Goal: Task Accomplishment & Management: Manage account settings

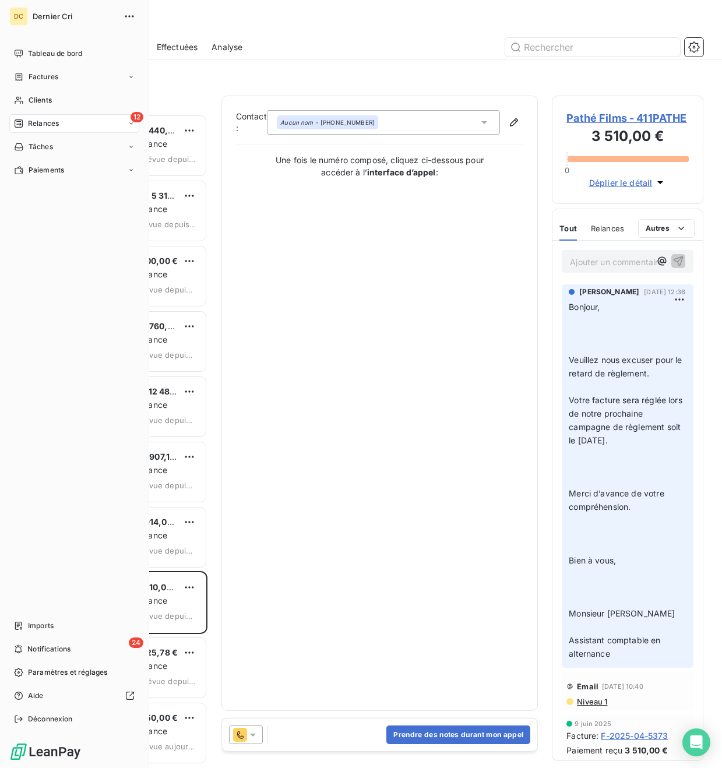
scroll to position [654, 151]
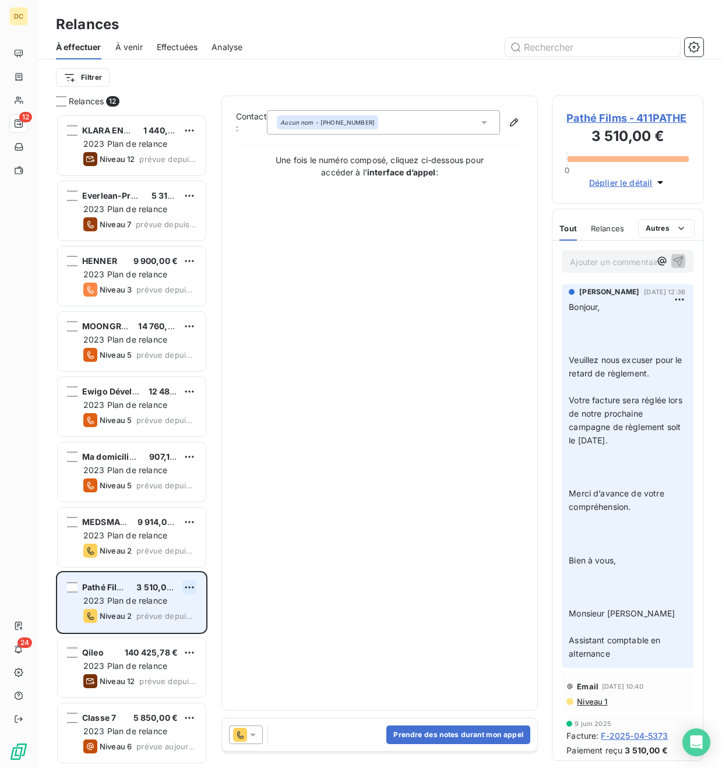
click at [187, 590] on html "DC 12 24 Relances À effectuer À venir Effectuées Analyse Filtrer Relances 12 KL…" at bounding box center [361, 384] width 722 height 768
click at [172, 615] on div "Replanifier cette action" at bounding box center [139, 610] width 104 height 19
select select "8"
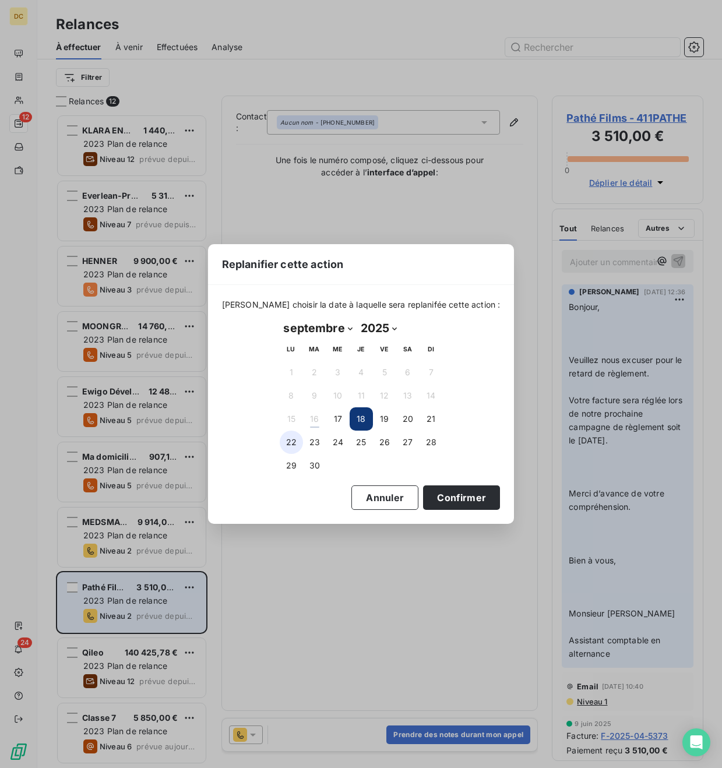
click at [298, 441] on button "22" at bounding box center [291, 442] width 23 height 23
click at [437, 497] on button "Confirmer" at bounding box center [461, 497] width 77 height 24
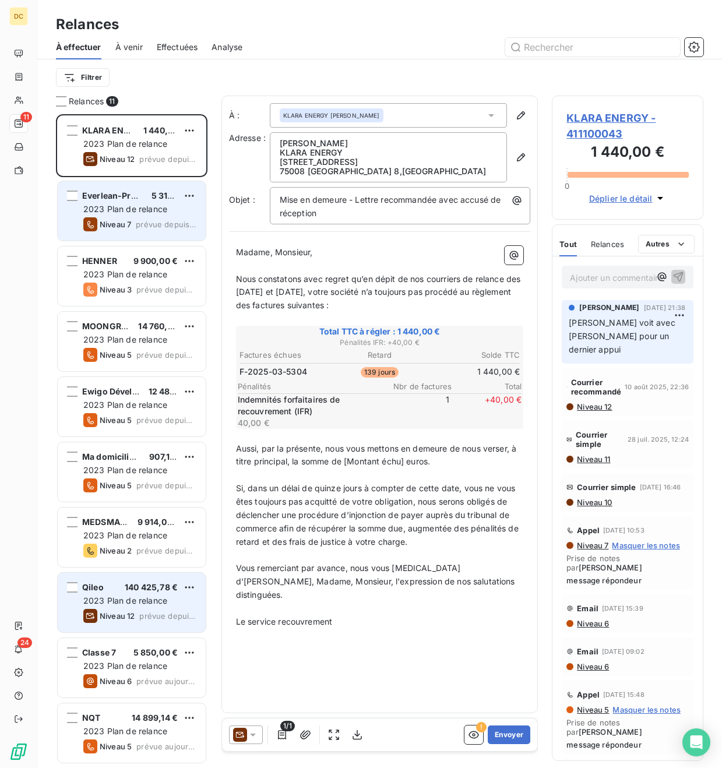
click at [125, 215] on div "Everlean-Prepmyfuture 5 310,00 € 2023 Plan de relance Niveau 7 prévue depuis 4 …" at bounding box center [132, 210] width 148 height 59
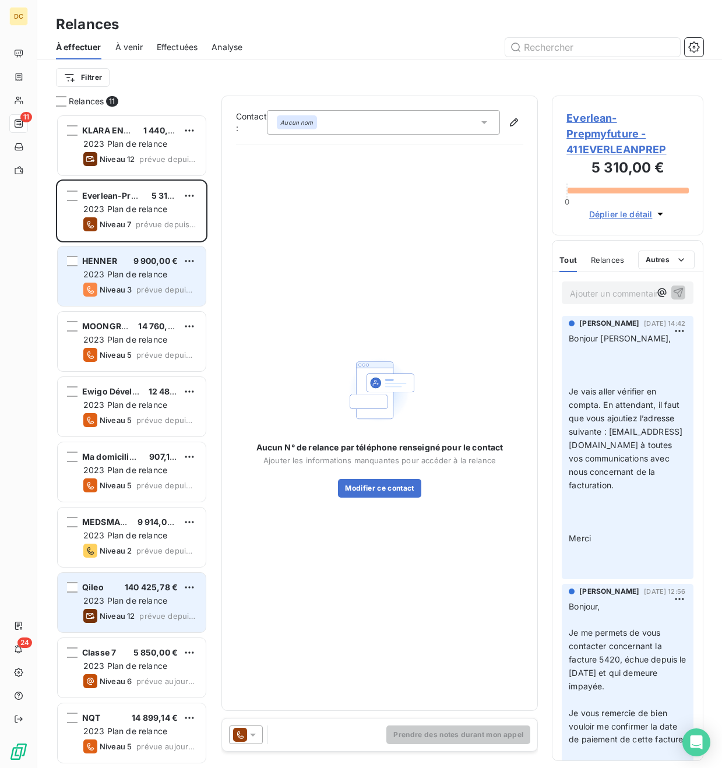
scroll to position [65, 0]
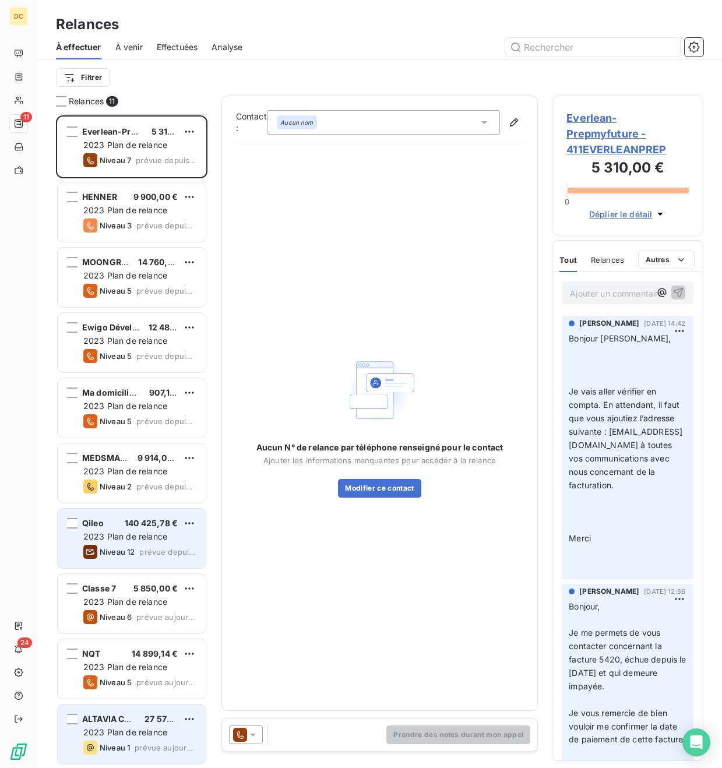
click at [133, 722] on div "KLARA ENERGY 1 440,00 € 2023 Plan de relance Niveau 12 prévue depuis 5 jours Ev…" at bounding box center [131, 441] width 151 height 654
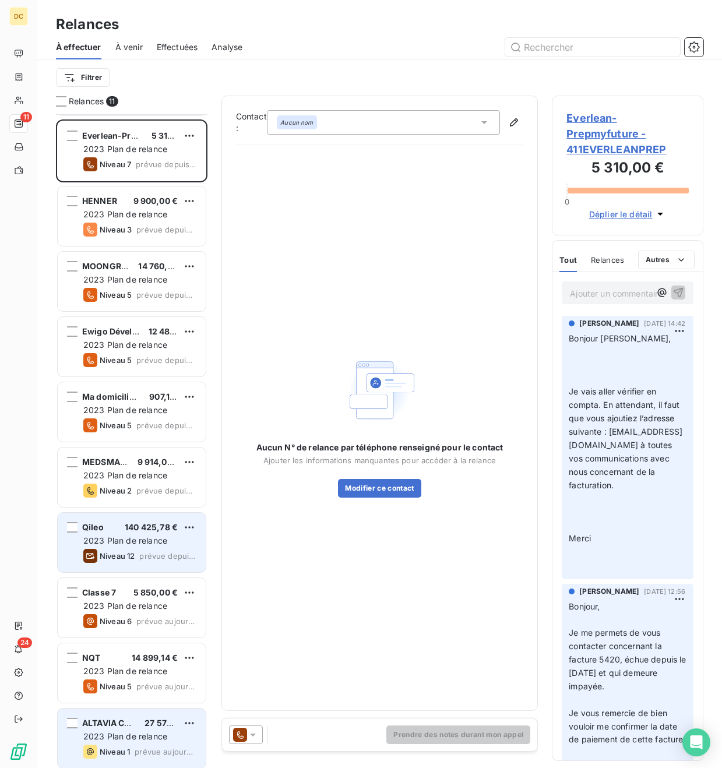
click at [115, 729] on div "KLARA ENERGY 1 440,00 € 2023 Plan de relance Niveau 12 prévue depuis 5 jours Ev…" at bounding box center [131, 441] width 151 height 654
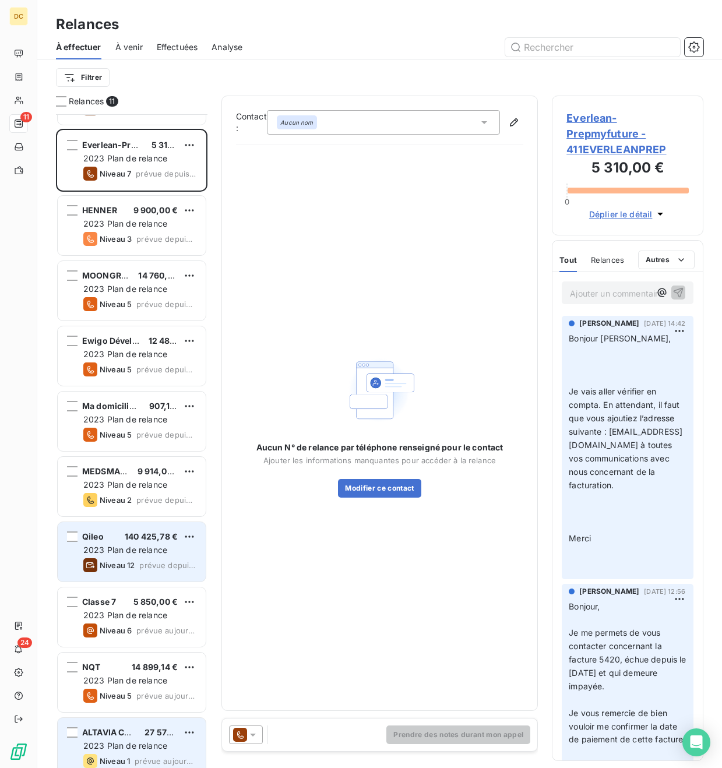
click at [107, 751] on div "KLARA ENERGY 1 440,00 € 2023 Plan de relance Niveau 12 prévue depuis 5 jours Ev…" at bounding box center [131, 441] width 151 height 654
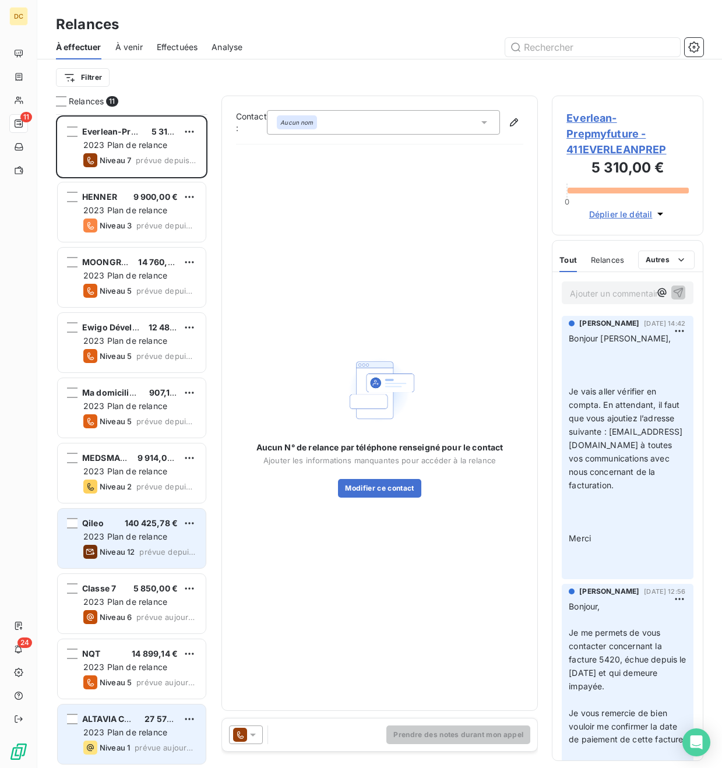
click at [125, 739] on div "ALTAVIA CONNECT 27 576,00 € 2023 Plan de relance Niveau 1 prévue [DATE]" at bounding box center [132, 733] width 148 height 59
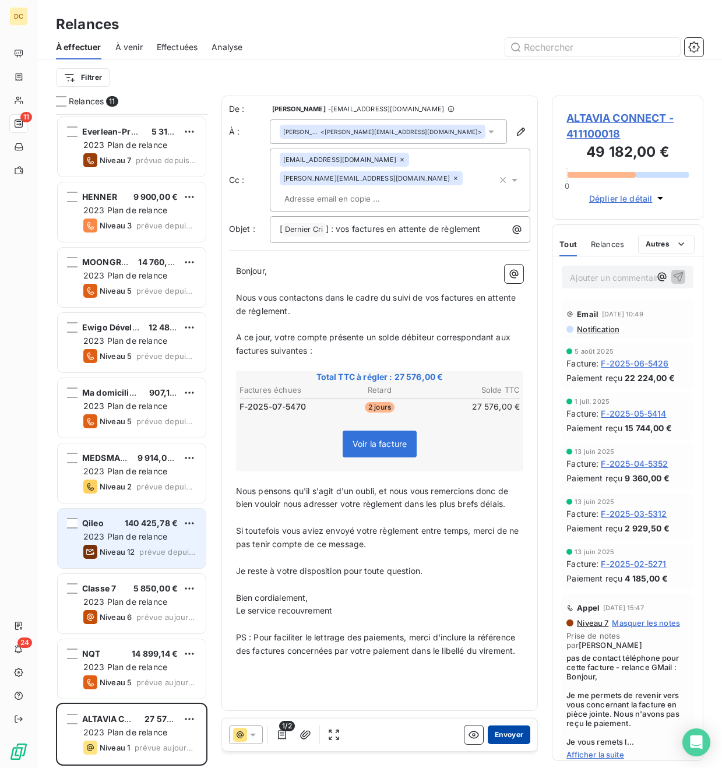
click at [507, 738] on button "Envoyer" at bounding box center [509, 734] width 43 height 19
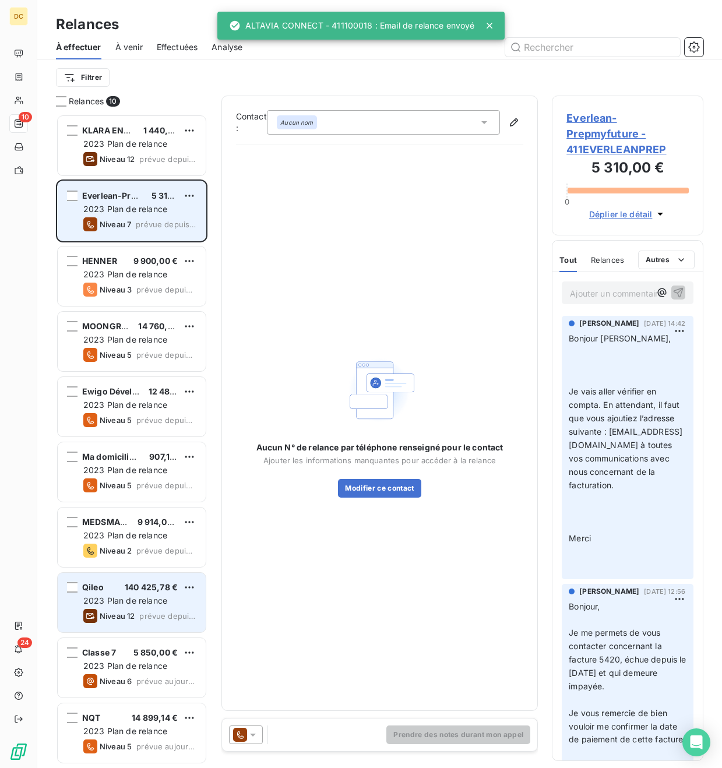
click at [114, 203] on div "2023 Plan de relance" at bounding box center [139, 209] width 113 height 12
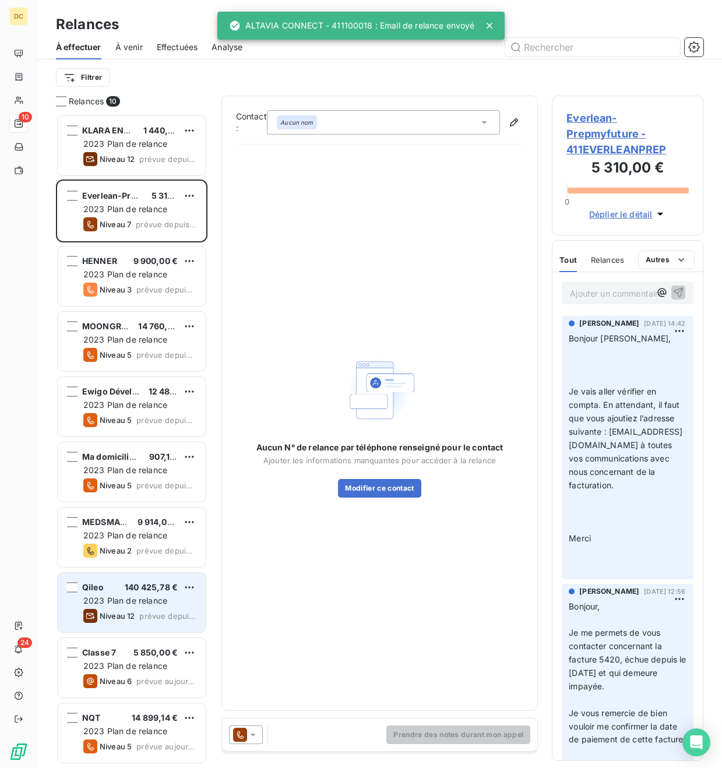
click at [589, 135] on span "Everlean-Prepmyfuture - 411EVERLEANPREP" at bounding box center [627, 133] width 122 height 47
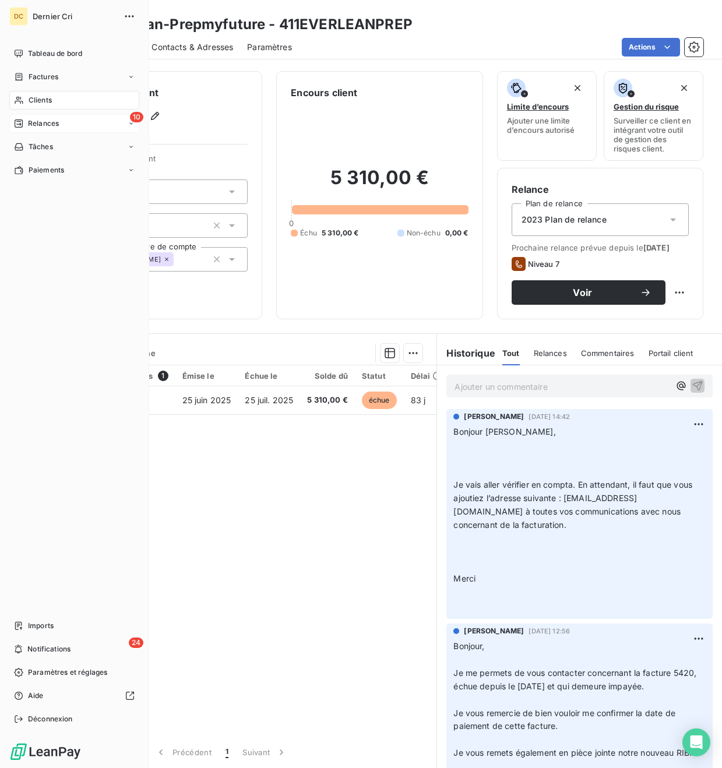
click at [23, 128] on div "Relances" at bounding box center [36, 123] width 45 height 10
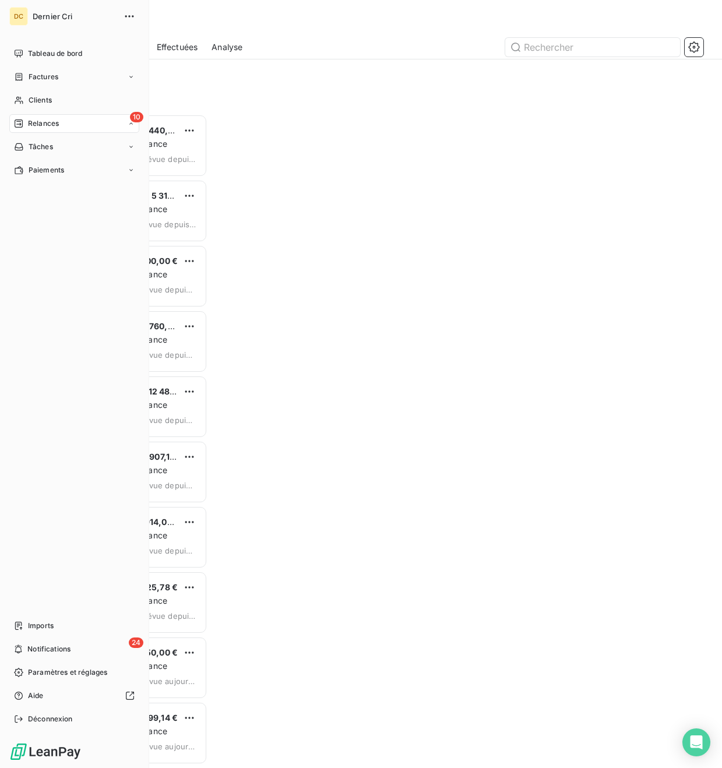
scroll to position [654, 151]
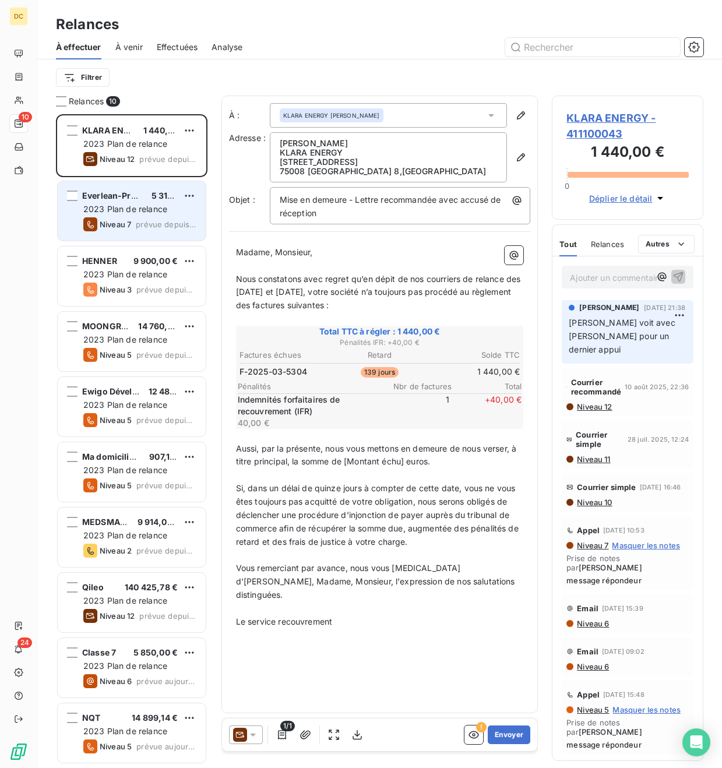
click at [144, 220] on span "prévue depuis 4 jours" at bounding box center [166, 224] width 61 height 9
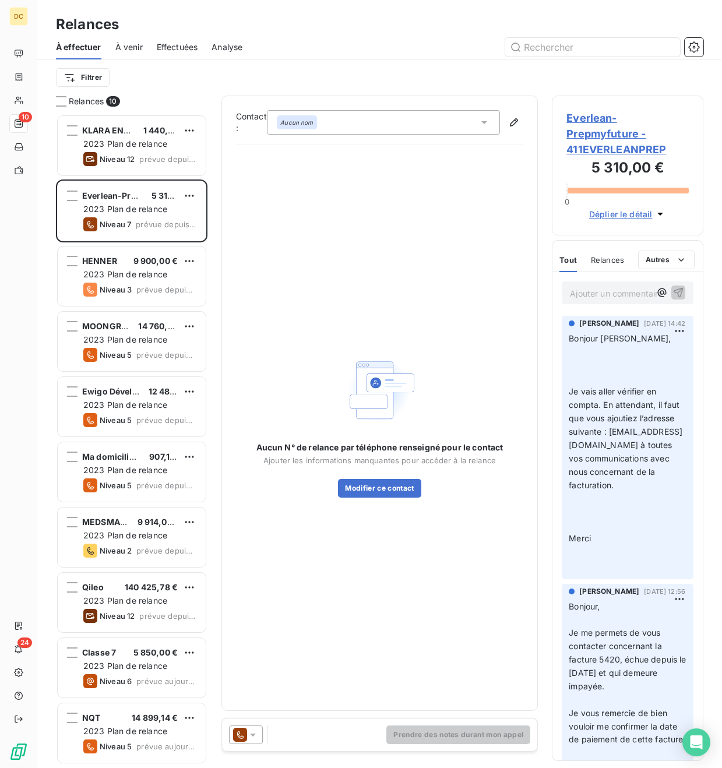
click at [361, 122] on div "Aucun nom" at bounding box center [383, 122] width 233 height 24
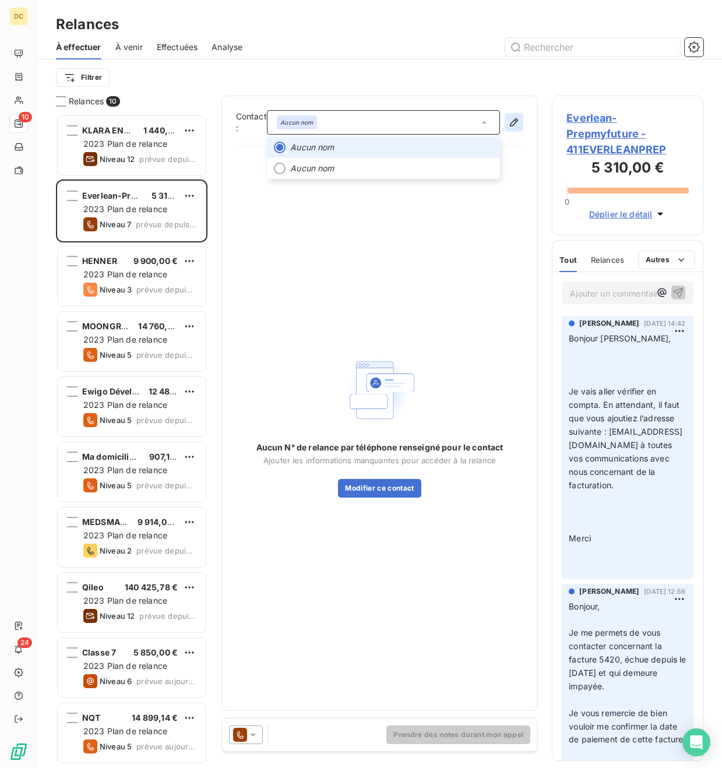
click at [519, 123] on icon "button" at bounding box center [514, 123] width 12 height 12
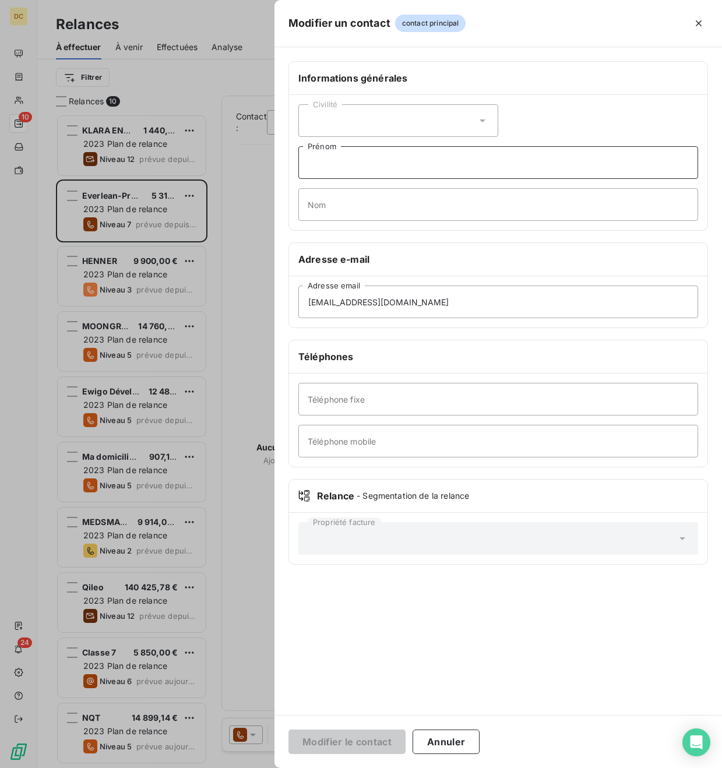
click at [339, 170] on input "Prénom" at bounding box center [498, 162] width 400 height 33
type input "[PERSON_NAME]"
click at [346, 206] on input "Nom" at bounding box center [498, 204] width 400 height 33
type input "Praly"
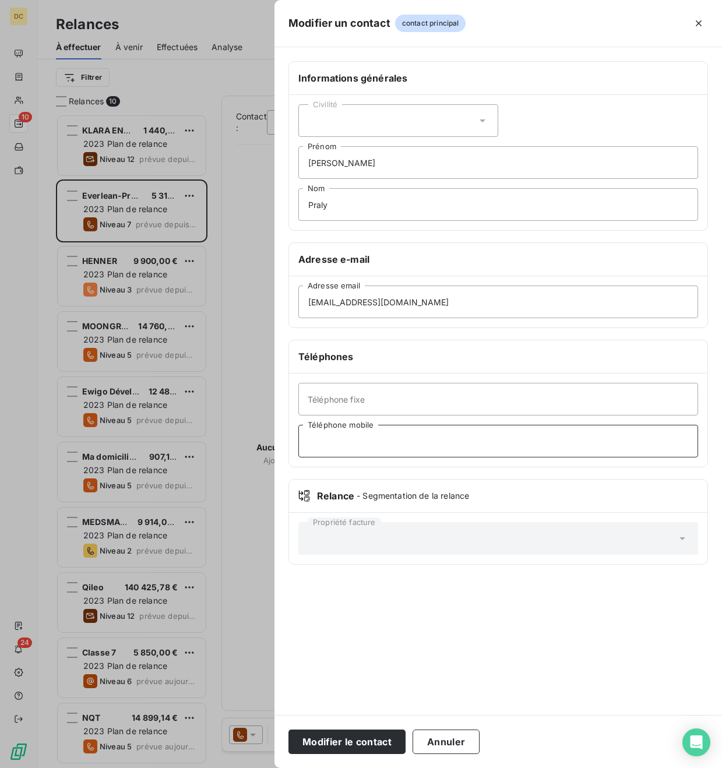
click at [358, 442] on input "Téléphone mobile" at bounding box center [498, 441] width 400 height 33
type input "0610317194"
click at [368, 757] on div "Modifier le contact Annuler" at bounding box center [497, 741] width 447 height 53
click at [368, 743] on button "Modifier le contact" at bounding box center [346, 741] width 117 height 24
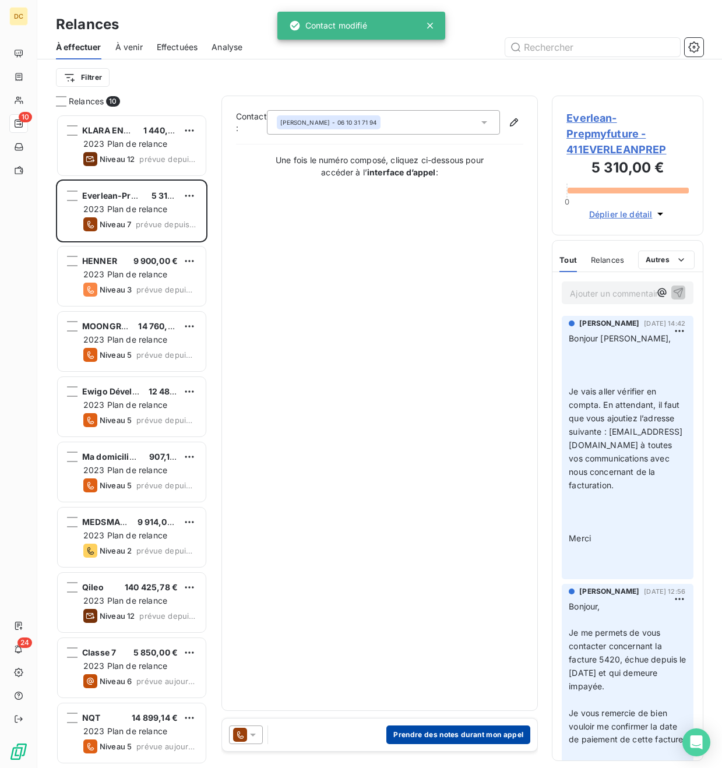
click at [444, 733] on button "Prendre des notes durant mon appel" at bounding box center [458, 734] width 144 height 19
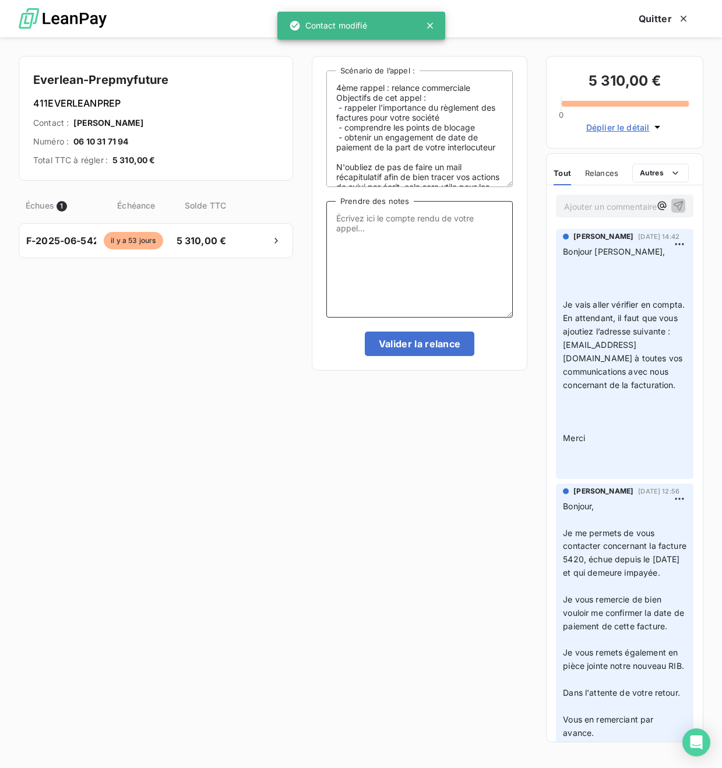
click at [365, 240] on textarea "Prendre des notes" at bounding box center [419, 259] width 186 height 117
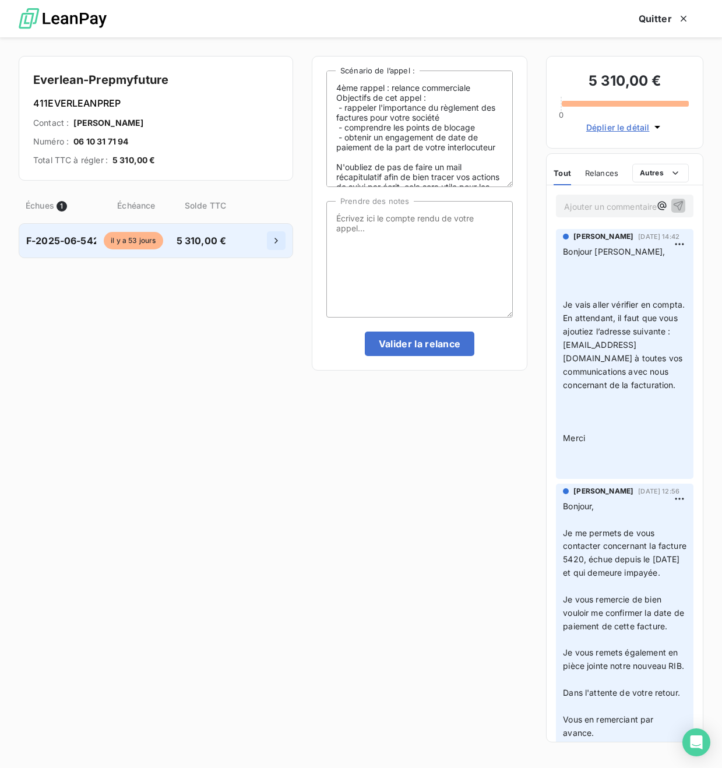
click at [275, 244] on icon "button" at bounding box center [276, 241] width 12 height 12
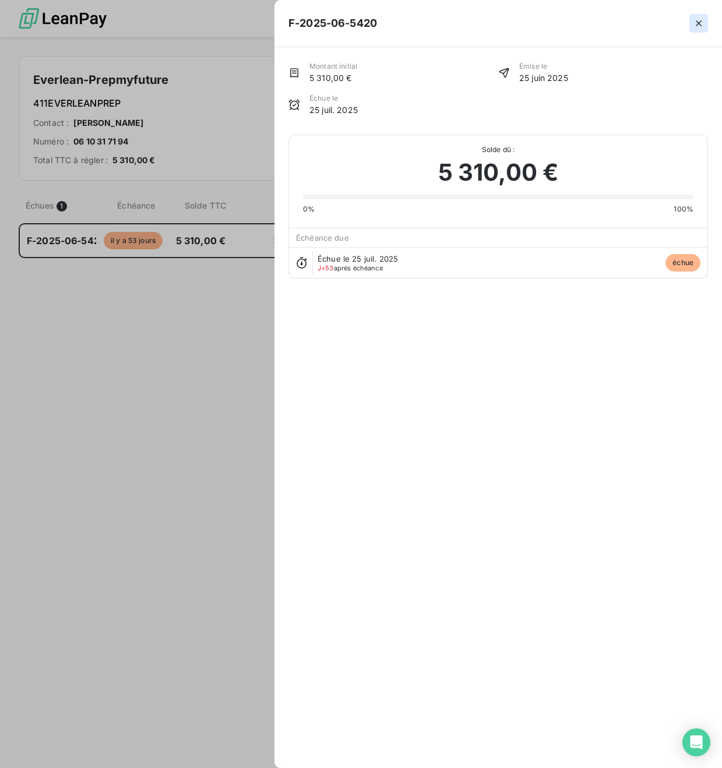
click at [701, 22] on icon "button" at bounding box center [699, 23] width 12 height 12
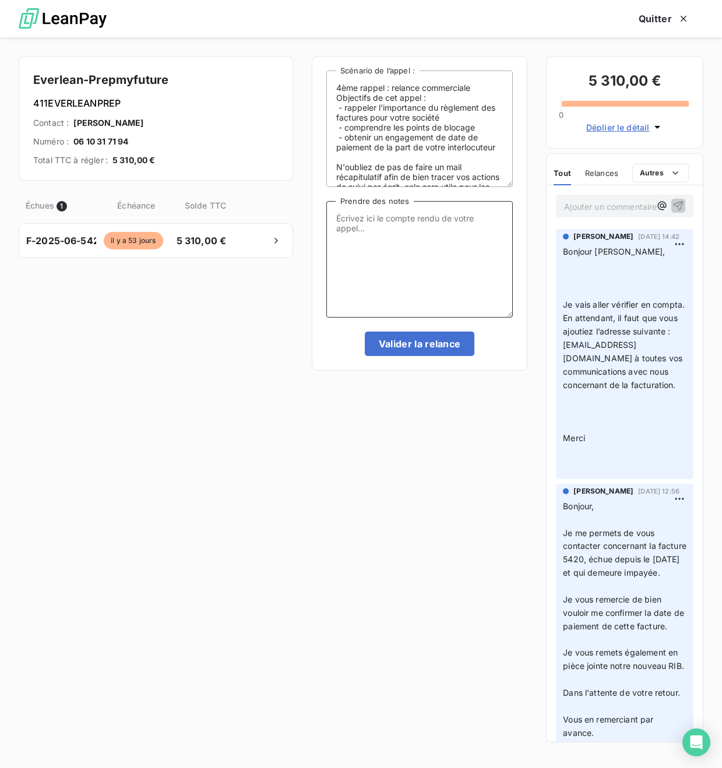
click at [428, 224] on textarea "Prendre des notes" at bounding box center [419, 259] width 186 height 117
type textarea "la facture est approuvée - il relance pour la date de paiement - relancer dans …"
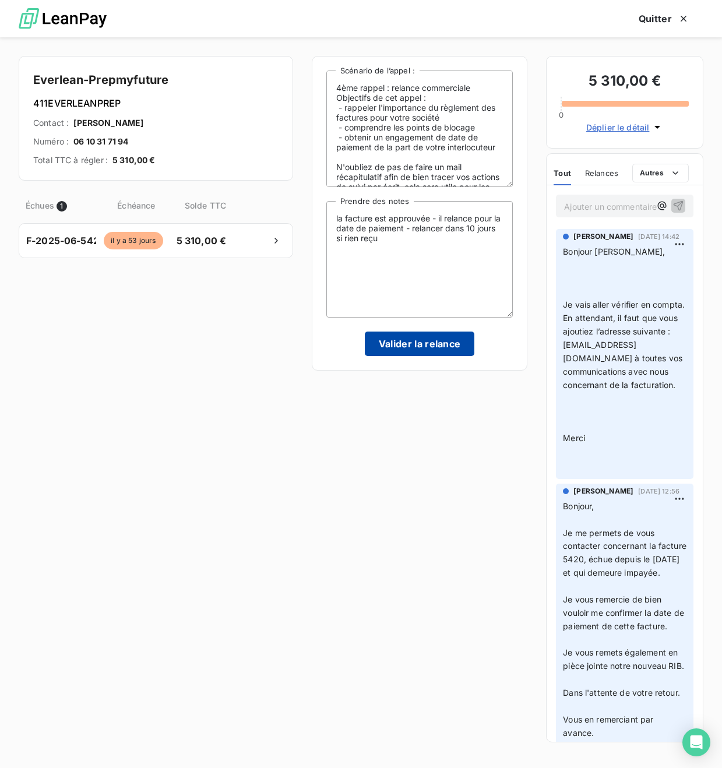
click at [410, 341] on button "Valider la relance" at bounding box center [420, 344] width 110 height 24
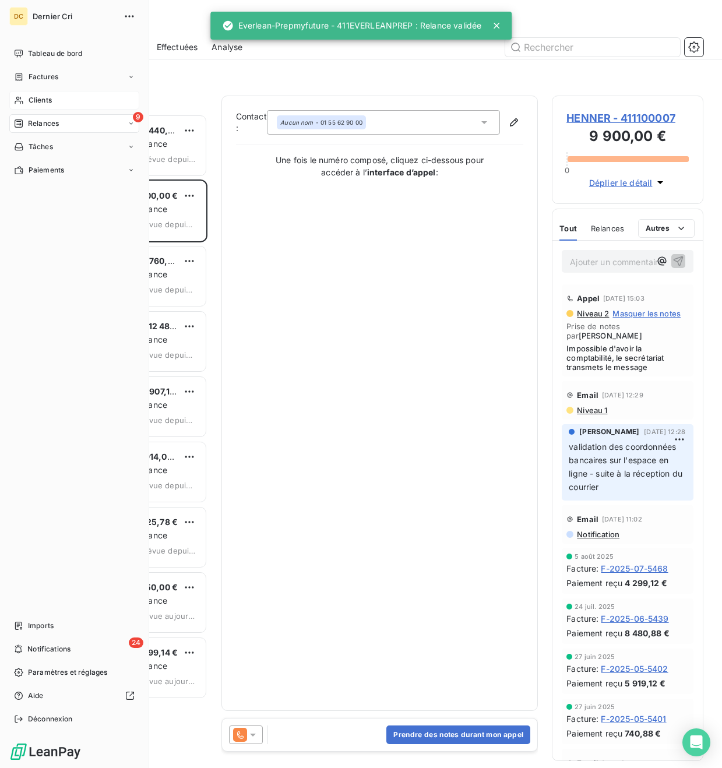
click at [18, 103] on icon at bounding box center [19, 100] width 10 height 9
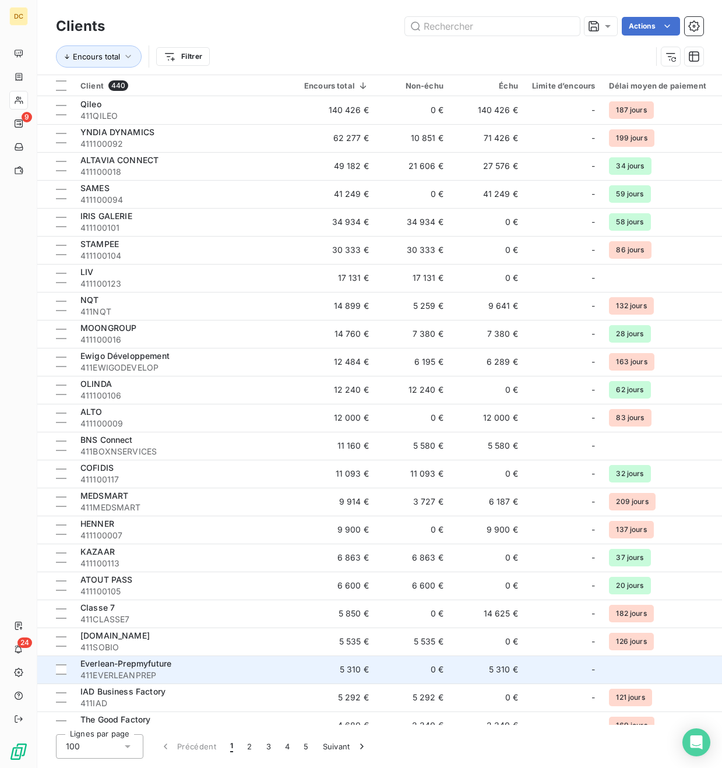
click at [156, 663] on span "Everlean-Prepmyfuture" at bounding box center [125, 663] width 91 height 10
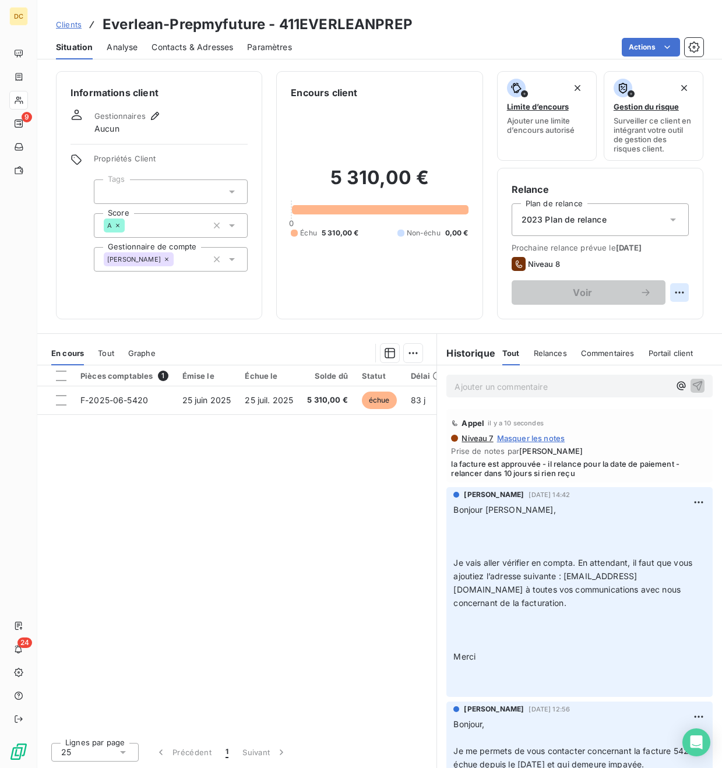
click at [678, 294] on html "DC 9 24 Clients Everlean-Prepmyfuture - 411EVERLEANPREP Situation Analyse Conta…" at bounding box center [361, 384] width 722 height 768
click at [655, 313] on div "Replanifier cette action" at bounding box center [631, 318] width 104 height 19
select select "8"
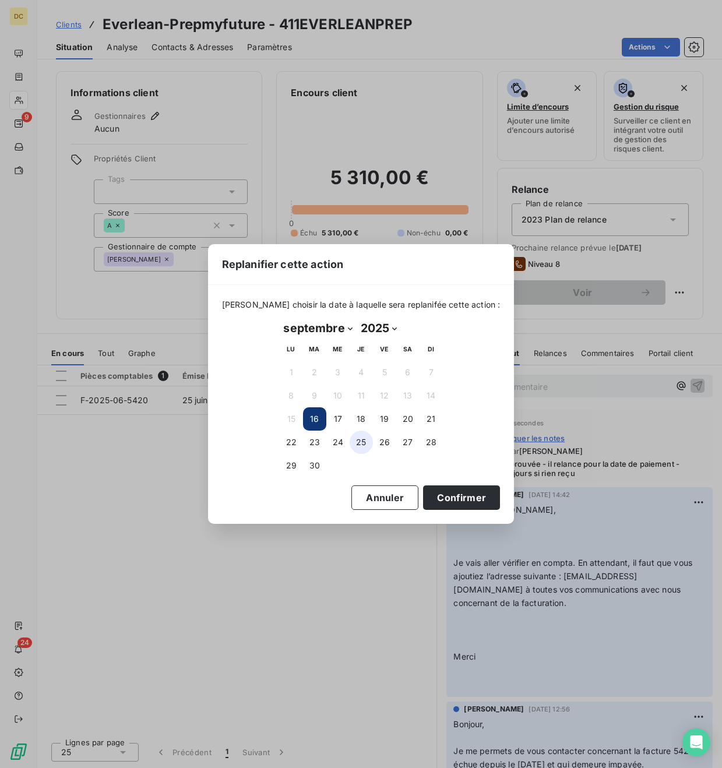
click at [364, 447] on button "25" at bounding box center [361, 442] width 23 height 23
click at [430, 489] on button "Confirmer" at bounding box center [461, 497] width 77 height 24
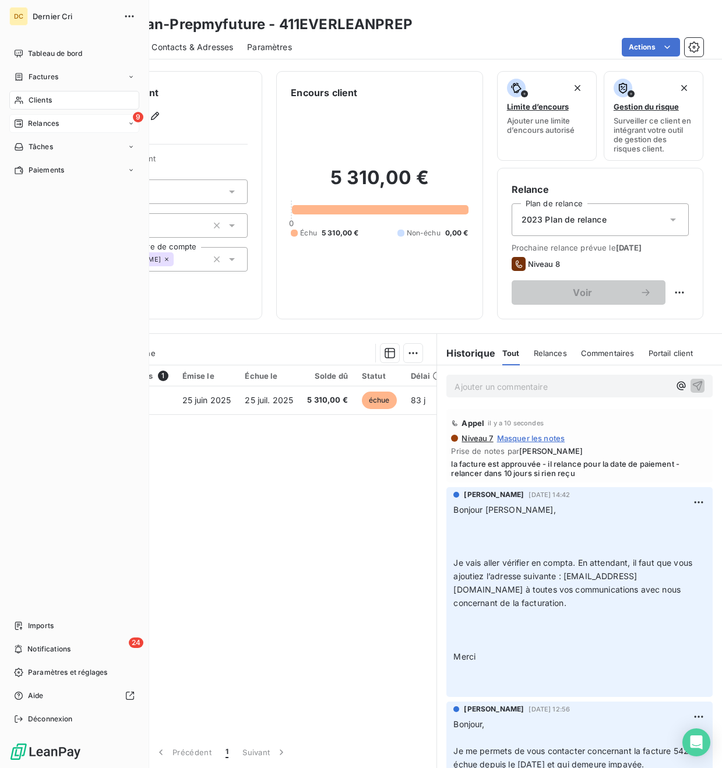
click at [30, 127] on span "Relances" at bounding box center [43, 123] width 31 height 10
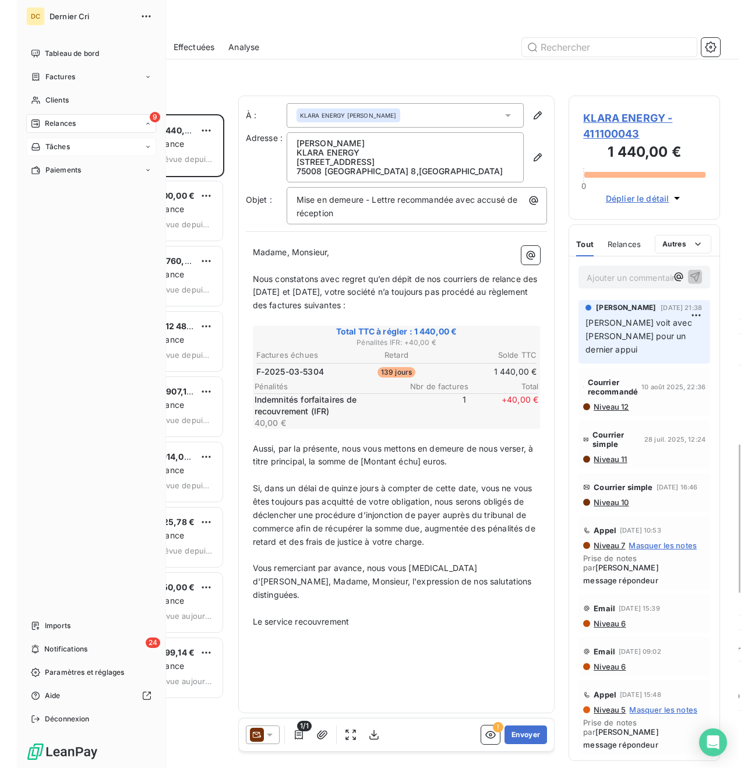
scroll to position [654, 151]
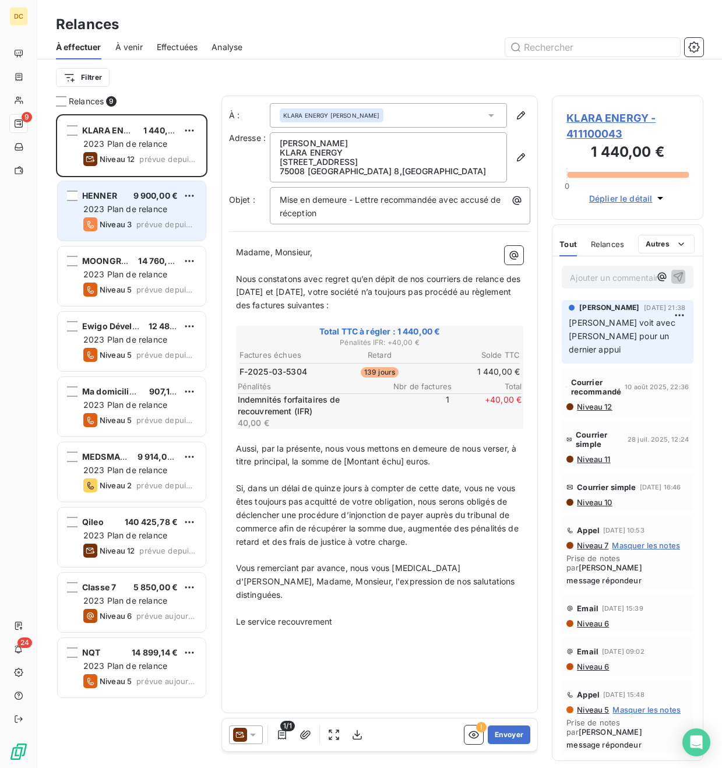
click at [143, 206] on span "2023 Plan de relance" at bounding box center [125, 209] width 84 height 10
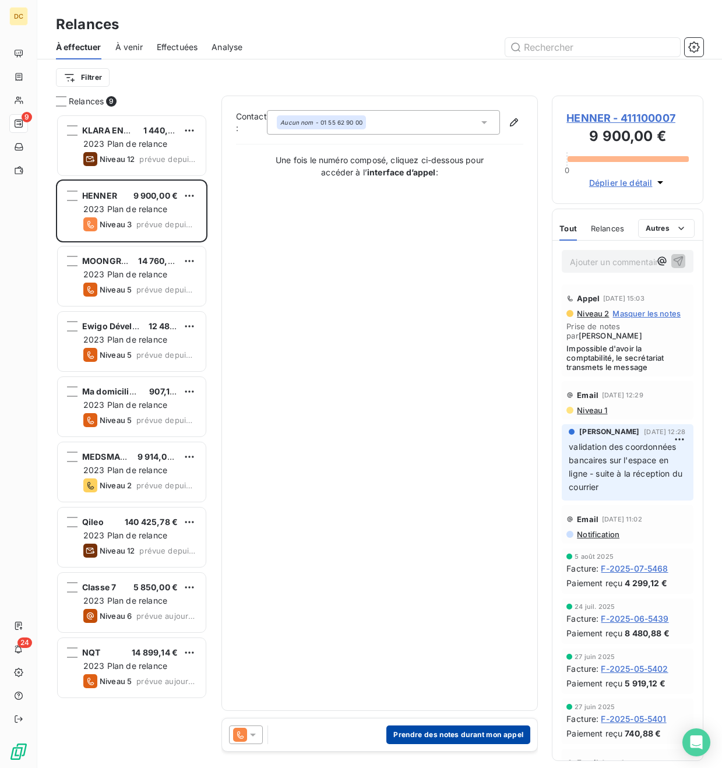
click at [464, 732] on button "Prendre des notes durant mon appel" at bounding box center [458, 734] width 144 height 19
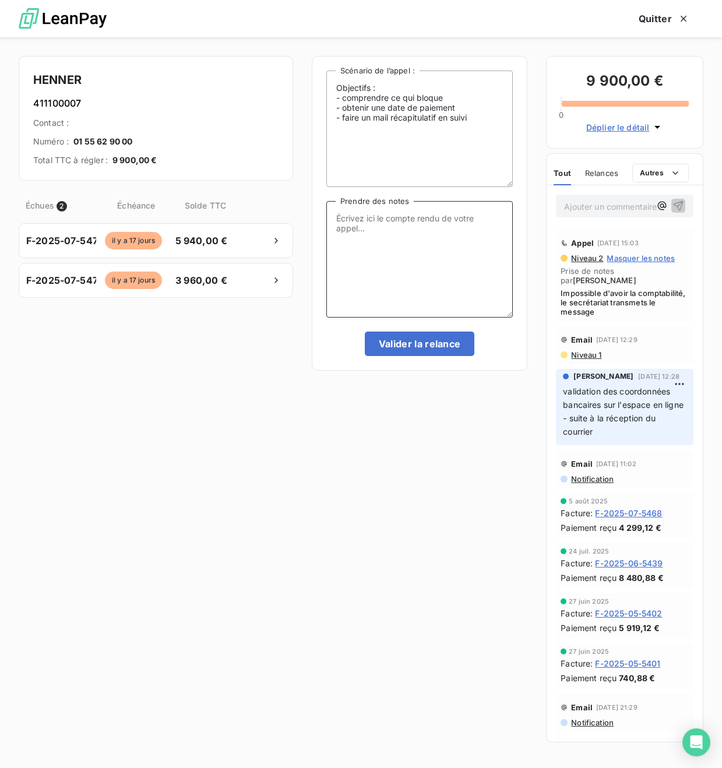
click at [404, 235] on textarea "Prendre des notes" at bounding box center [419, 259] width 186 height 117
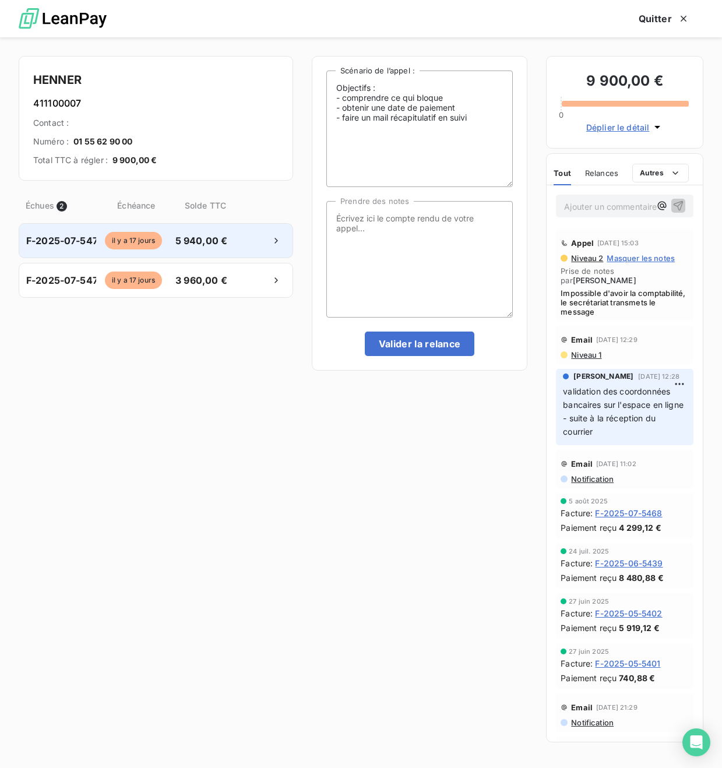
click at [190, 236] on span "5 940,00 €" at bounding box center [201, 241] width 61 height 14
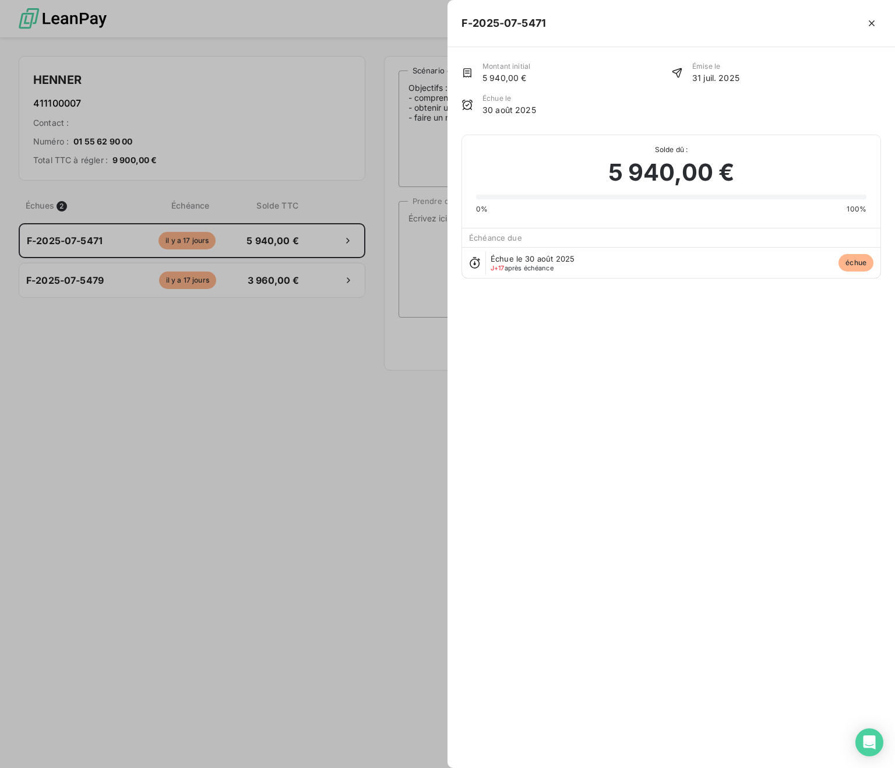
scroll to position [654, 195]
click at [721, 25] on icon "button" at bounding box center [872, 23] width 12 height 12
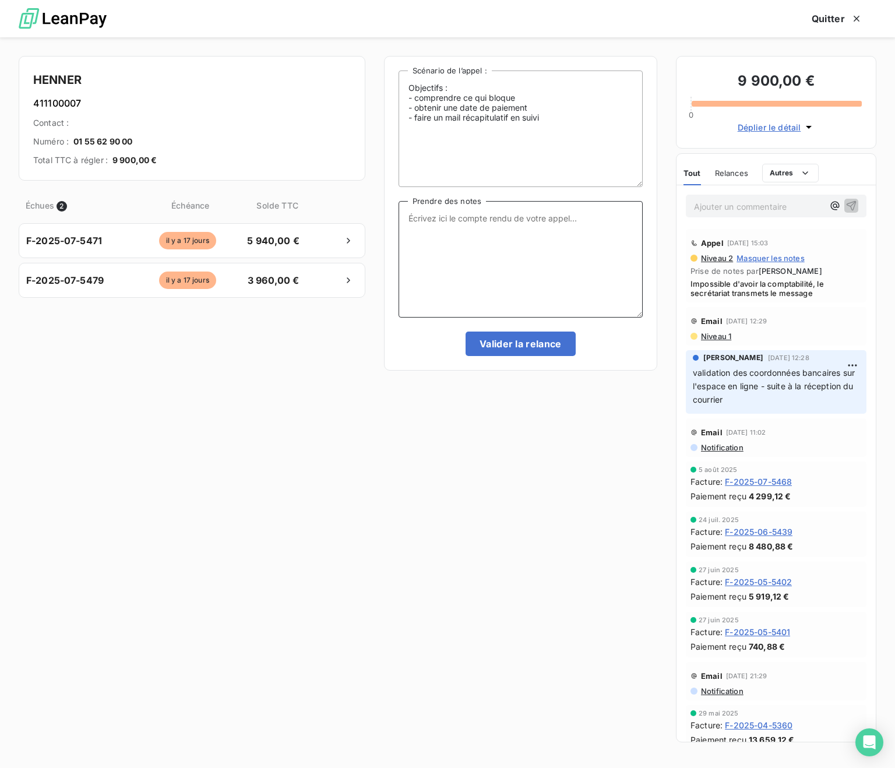
click at [510, 220] on textarea "Prendre des notes" at bounding box center [521, 259] width 244 height 117
click at [408, 221] on textarea "transmets la demande par mail - injoignable par téléphone" at bounding box center [521, 259] width 244 height 117
drag, startPoint x: 481, startPoint y: 220, endPoint x: 497, endPoint y: 230, distance: 19.1
click at [481, 220] on textarea "l'accueil transmets la demande par mail - injoignable par téléphone" at bounding box center [521, 259] width 244 height 117
type textarea "l'accueil transmet la demande par mail - injoignable par téléphone"
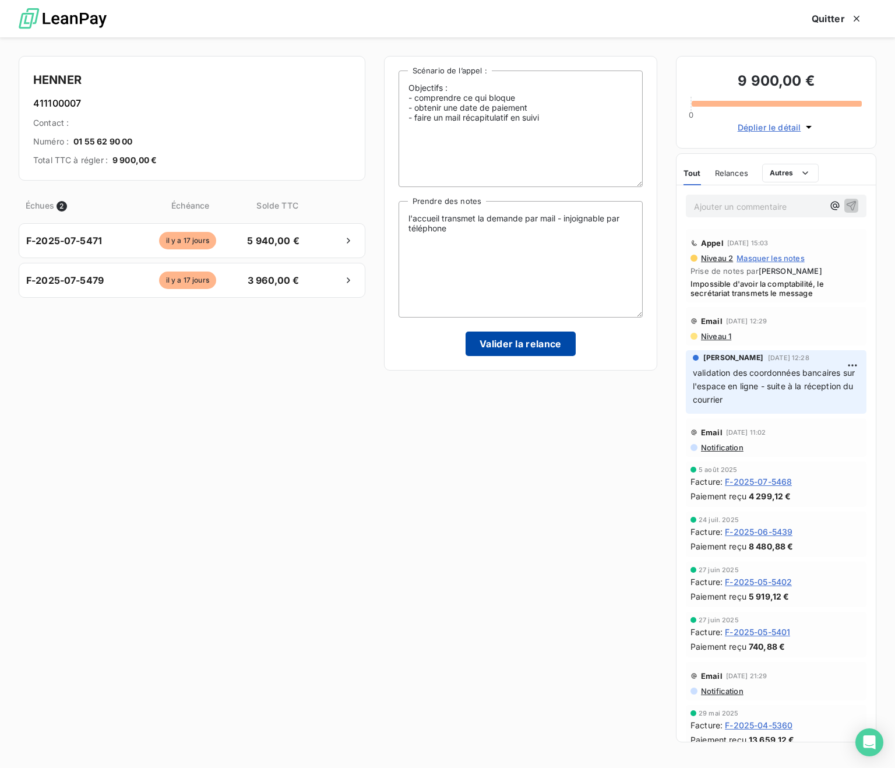
click at [504, 346] on button "Valider la relance" at bounding box center [521, 344] width 110 height 24
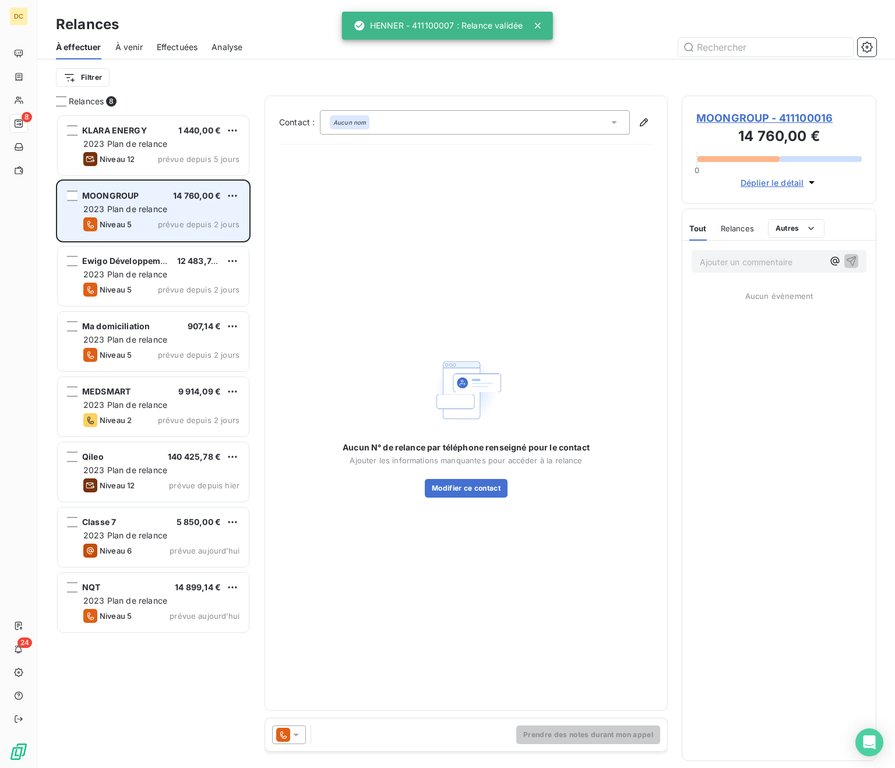
click at [125, 213] on span "2023 Plan de relance" at bounding box center [125, 209] width 84 height 10
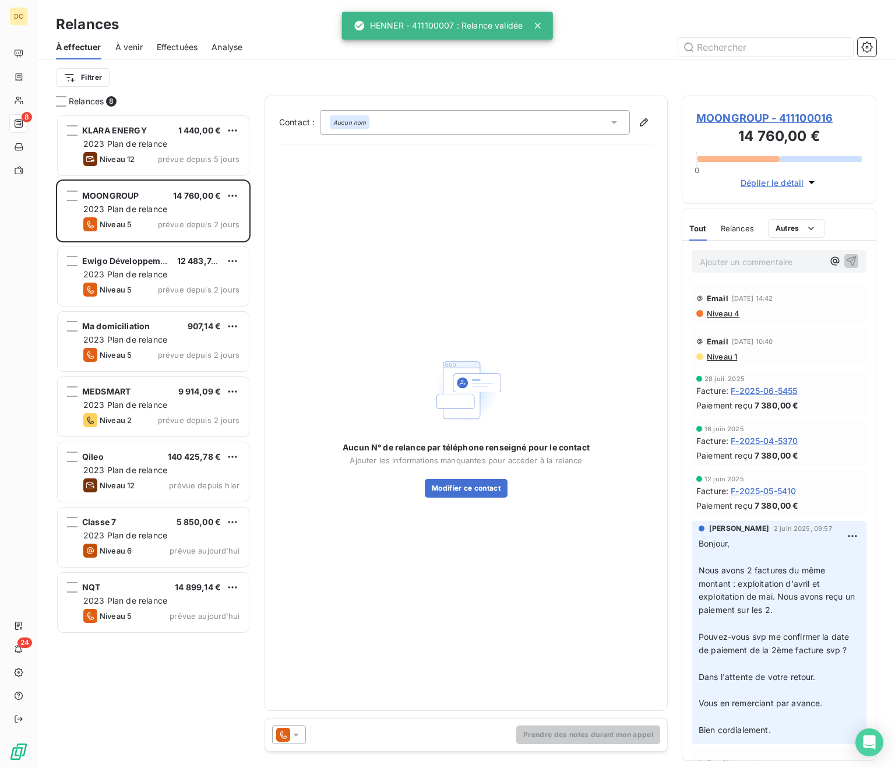
click at [541, 128] on div "Aucun nom" at bounding box center [475, 122] width 310 height 24
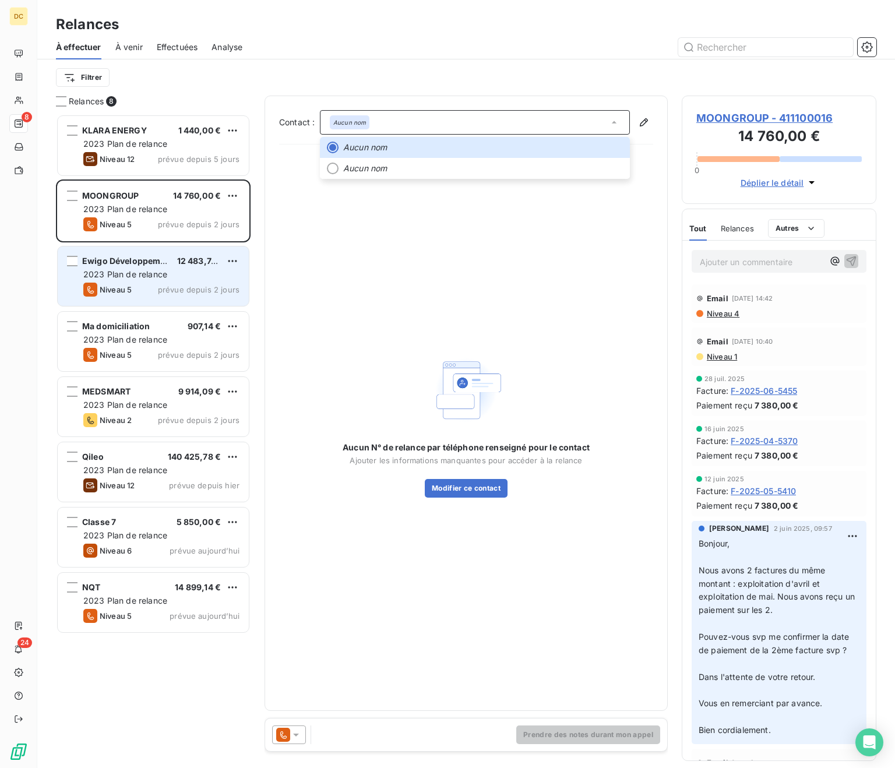
click at [127, 281] on div "Ewigo Développement 12 483,74 € 2023 Plan de relance Niveau 5 prévue depuis 2 j…" at bounding box center [153, 275] width 191 height 59
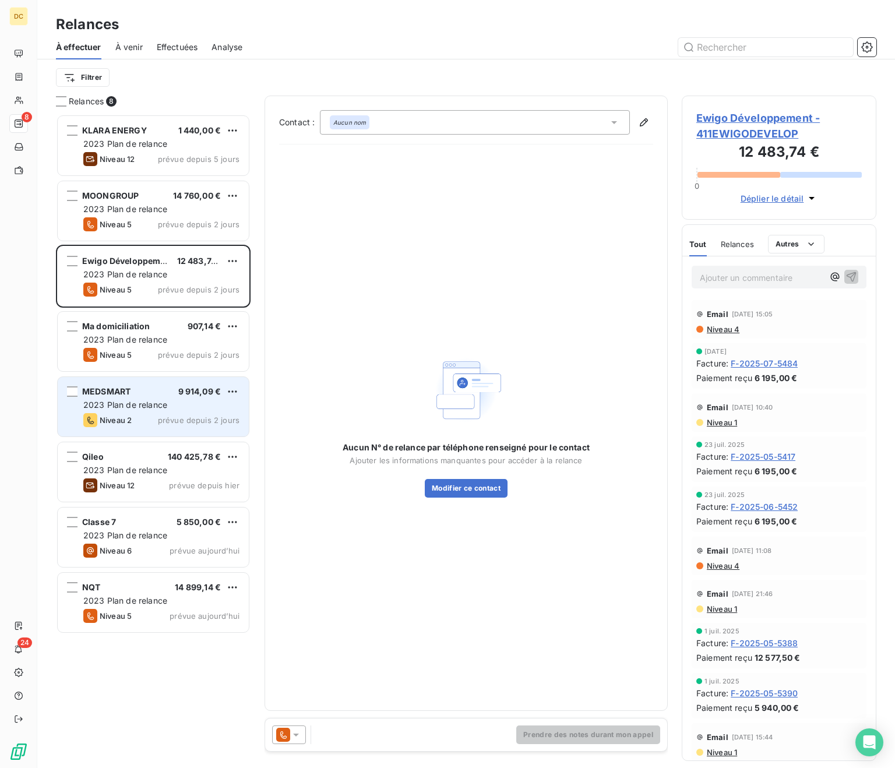
click at [154, 390] on div "MEDSMART 9 914,09 €" at bounding box center [161, 391] width 156 height 10
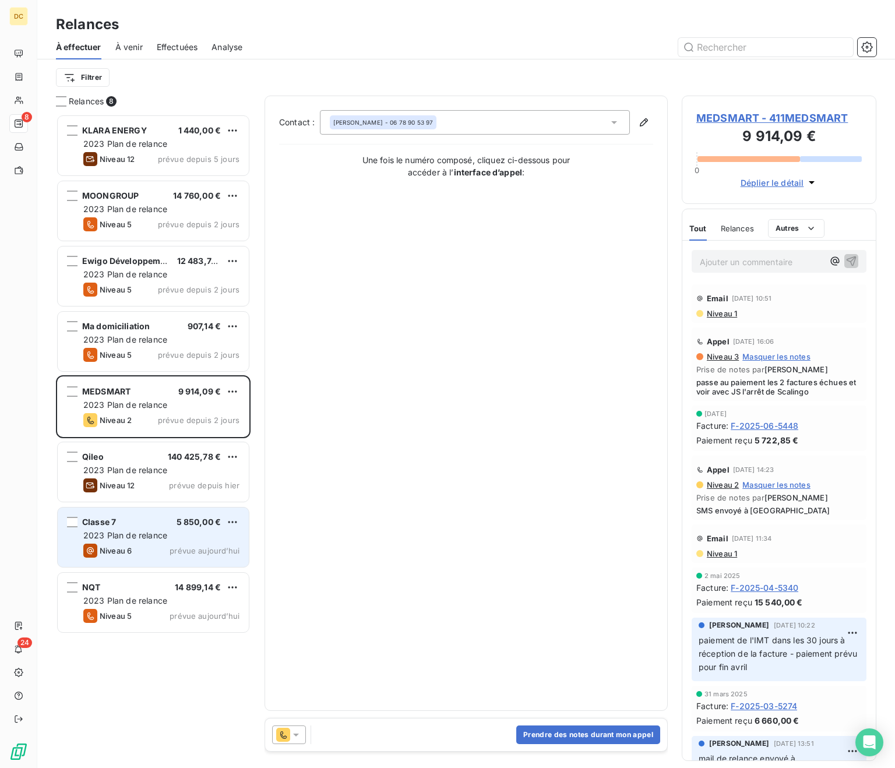
click at [143, 528] on div "Classe 7 5 850,00 € 2023 Plan de relance Niveau 6 prévue [DATE]" at bounding box center [153, 536] width 191 height 59
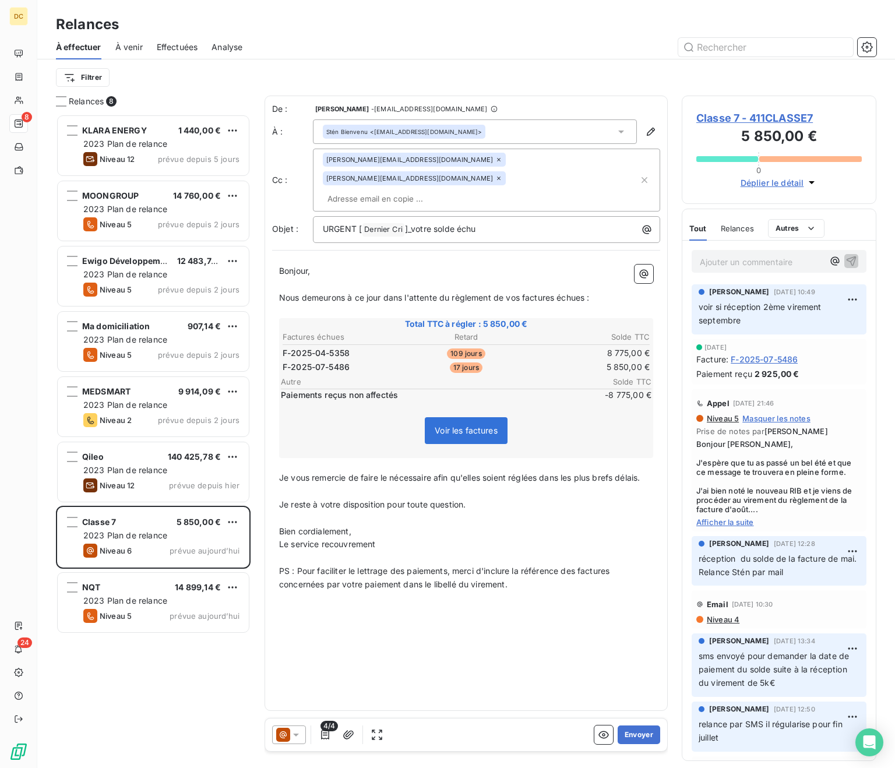
click at [707, 524] on span "Afficher la suite" at bounding box center [778, 521] width 165 height 9
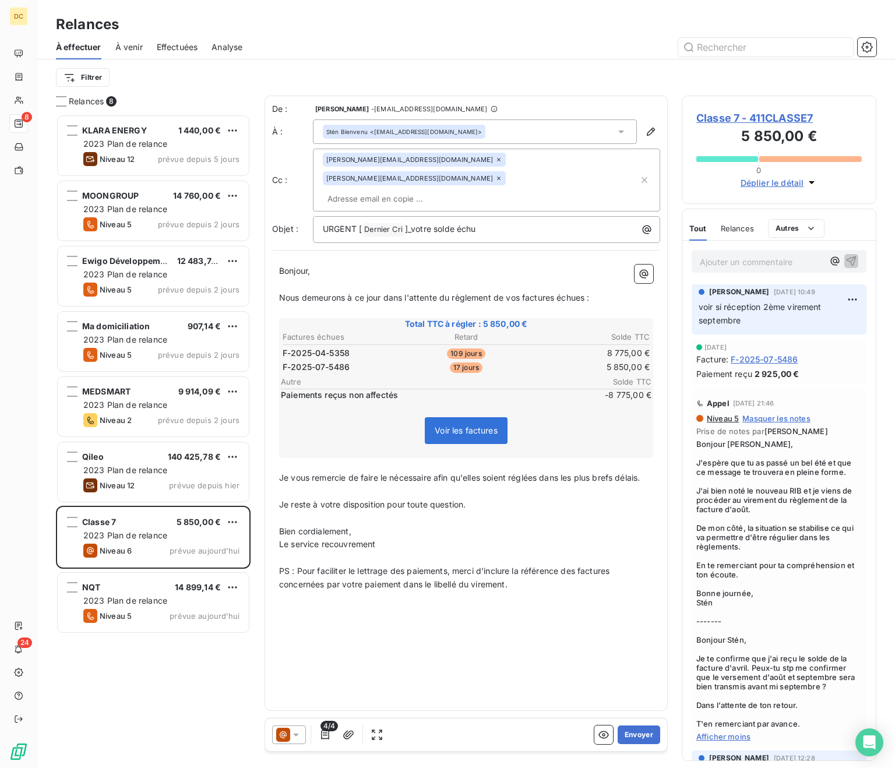
click at [721, 261] on p "Ajouter un commentaire ﻿" at bounding box center [762, 262] width 124 height 15
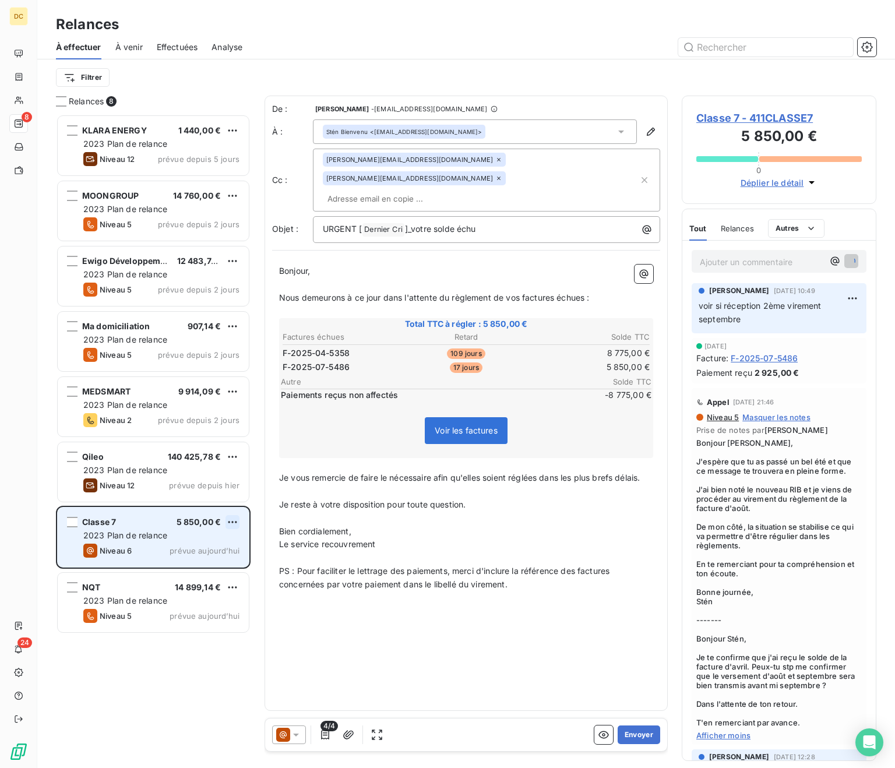
click at [228, 523] on html "DC 8 24 Relances À effectuer À venir Effectuées Analyse Filtrer Relances 8 KLAR…" at bounding box center [447, 384] width 895 height 768
click at [206, 545] on div "Replanifier cette action" at bounding box center [182, 545] width 104 height 19
select select "8"
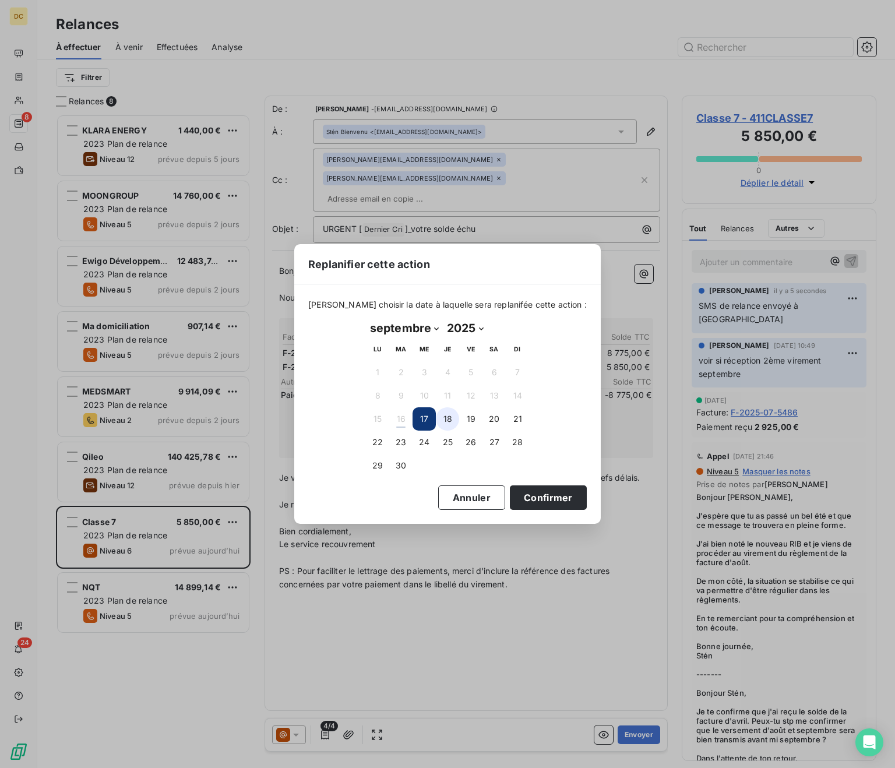
scroll to position [43, 0]
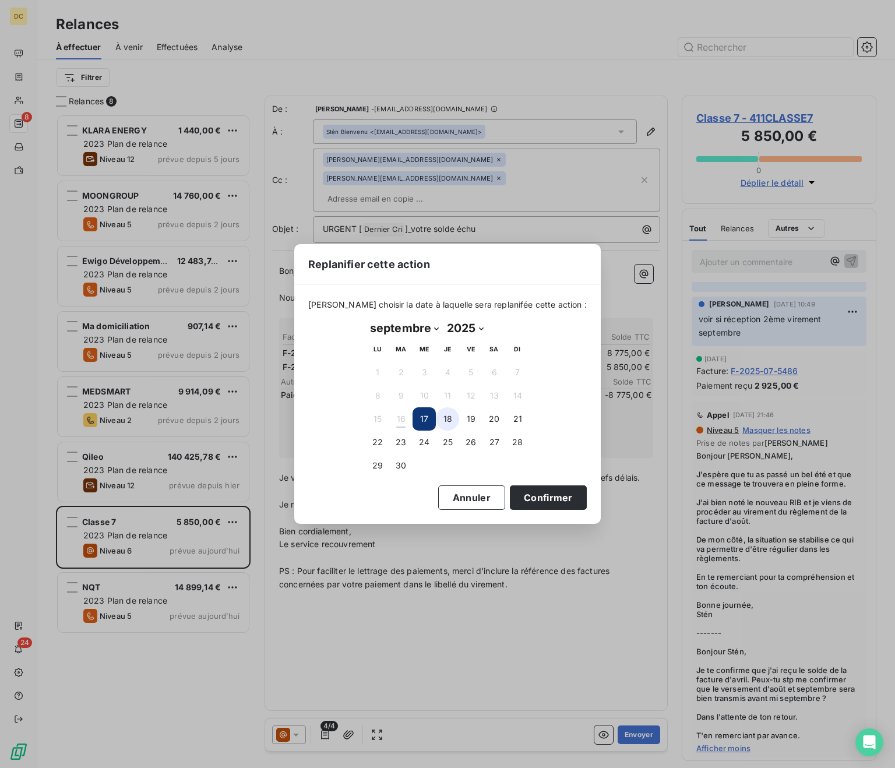
click at [439, 424] on button "18" at bounding box center [447, 418] width 23 height 23
click at [521, 495] on button "Confirmer" at bounding box center [548, 497] width 77 height 24
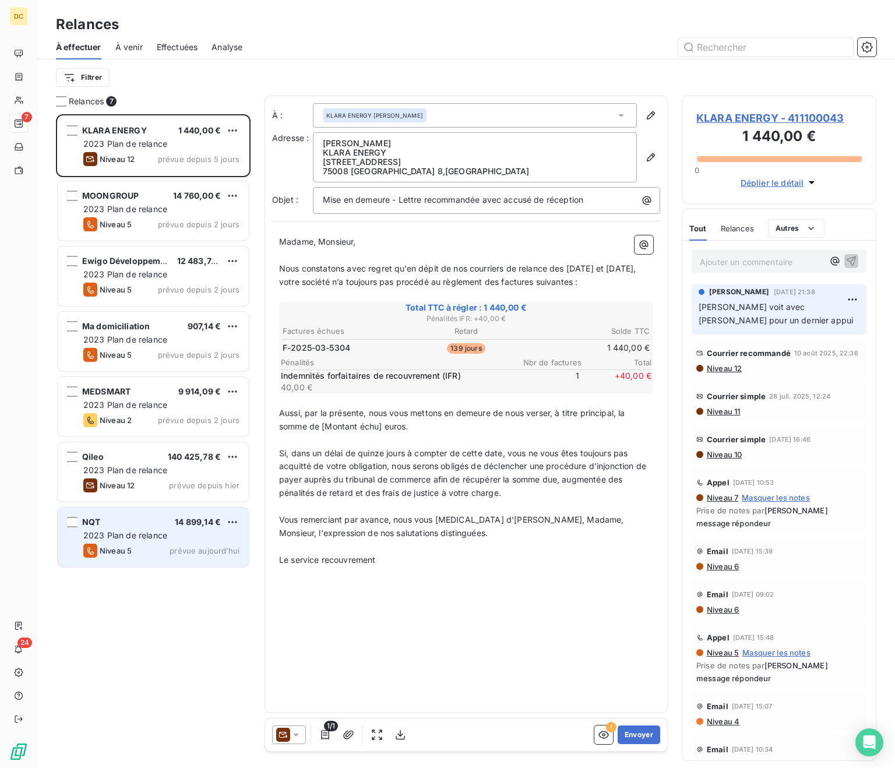
click at [117, 528] on div "NQT 14 899,14 € 2023 Plan de relance Niveau 5 prévue [DATE]" at bounding box center [153, 536] width 191 height 59
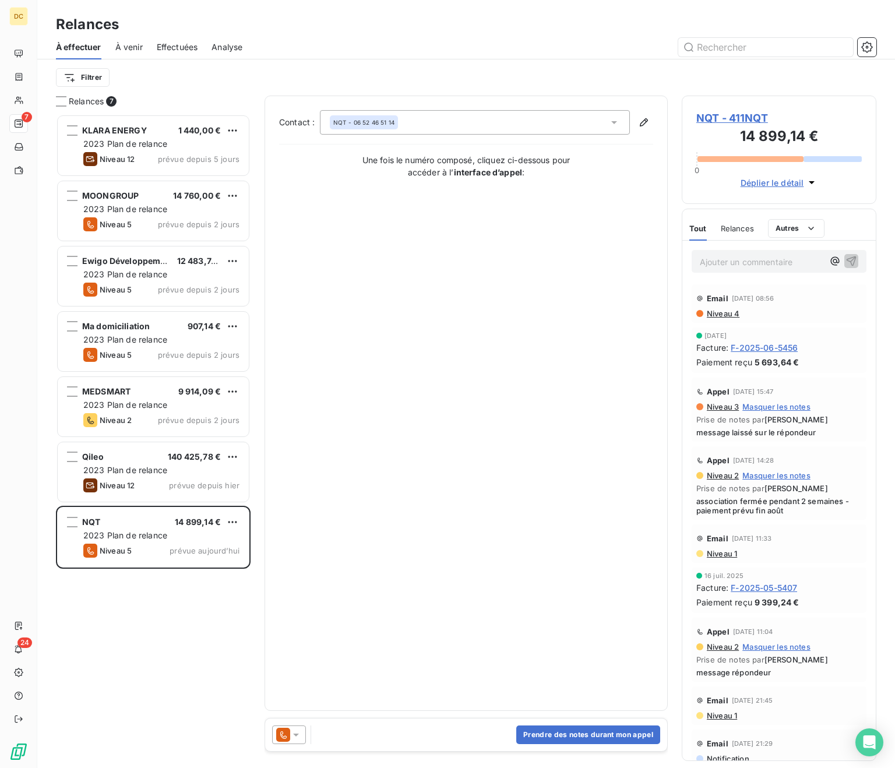
click at [449, 123] on div "NQT - 06 52 46 51 14" at bounding box center [475, 122] width 310 height 24
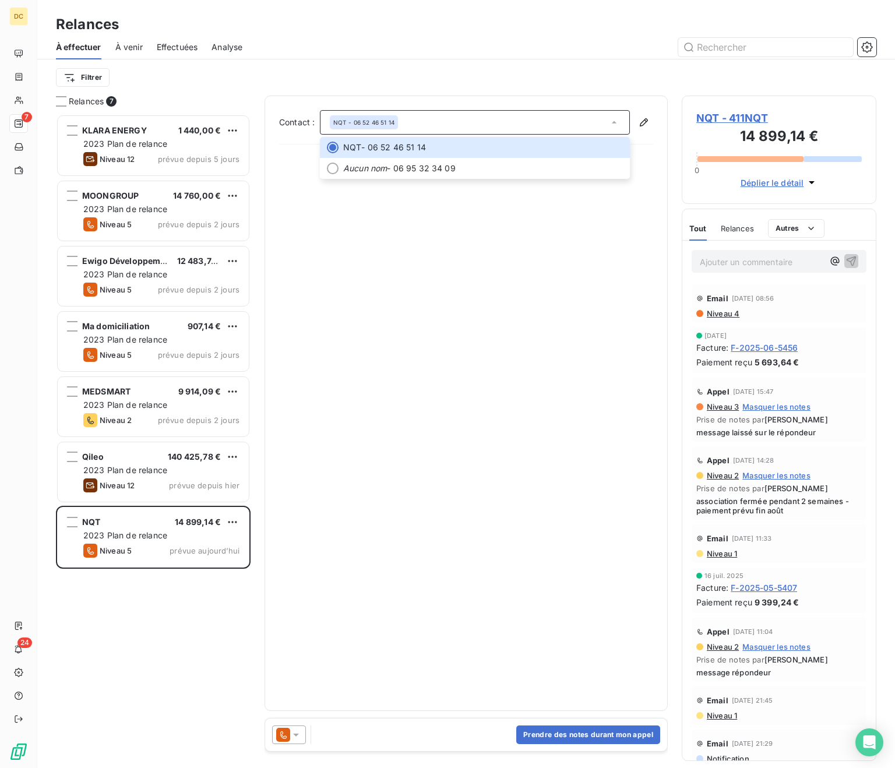
click at [721, 179] on span "Déplier le détail" at bounding box center [773, 183] width 64 height 12
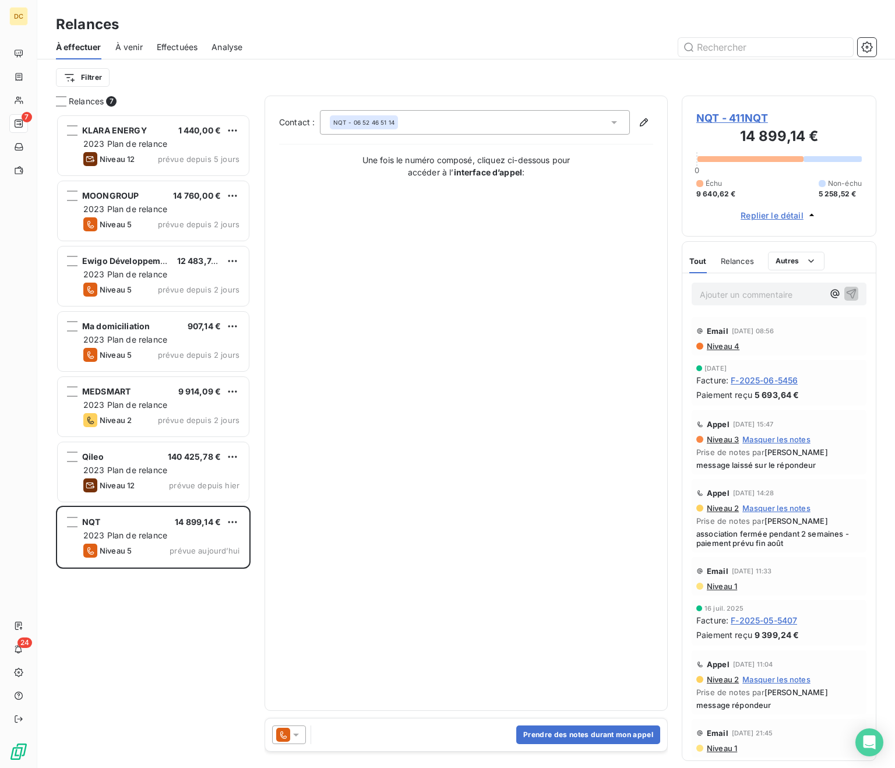
click at [432, 126] on div "NQT - 06 52 46 51 14" at bounding box center [475, 122] width 310 height 24
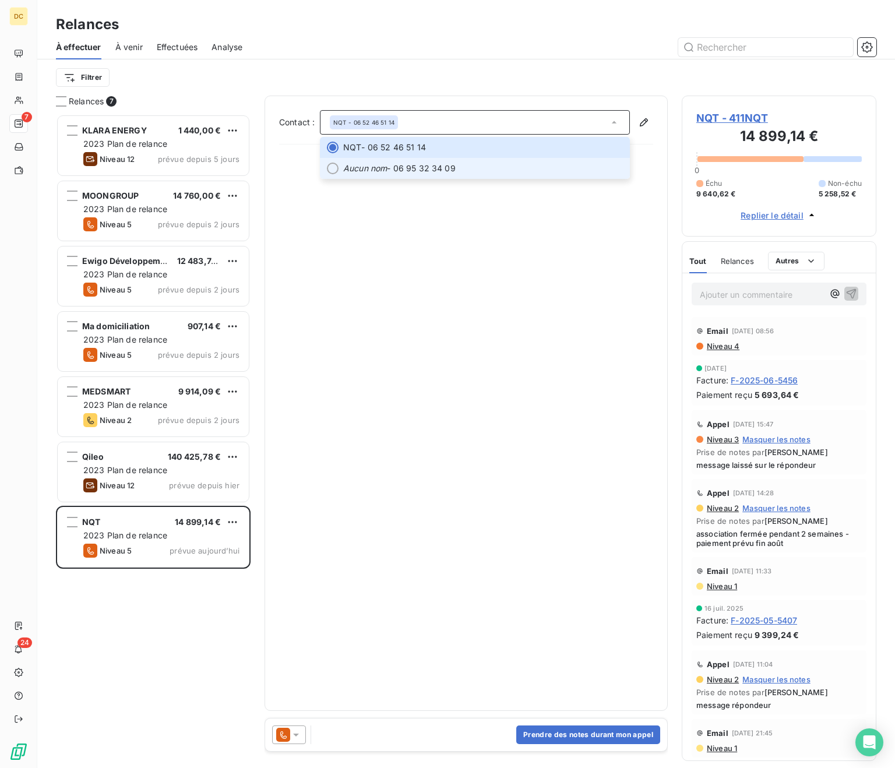
click at [428, 167] on span "Aucun nom - 06 95 32 34 09" at bounding box center [483, 169] width 280 height 12
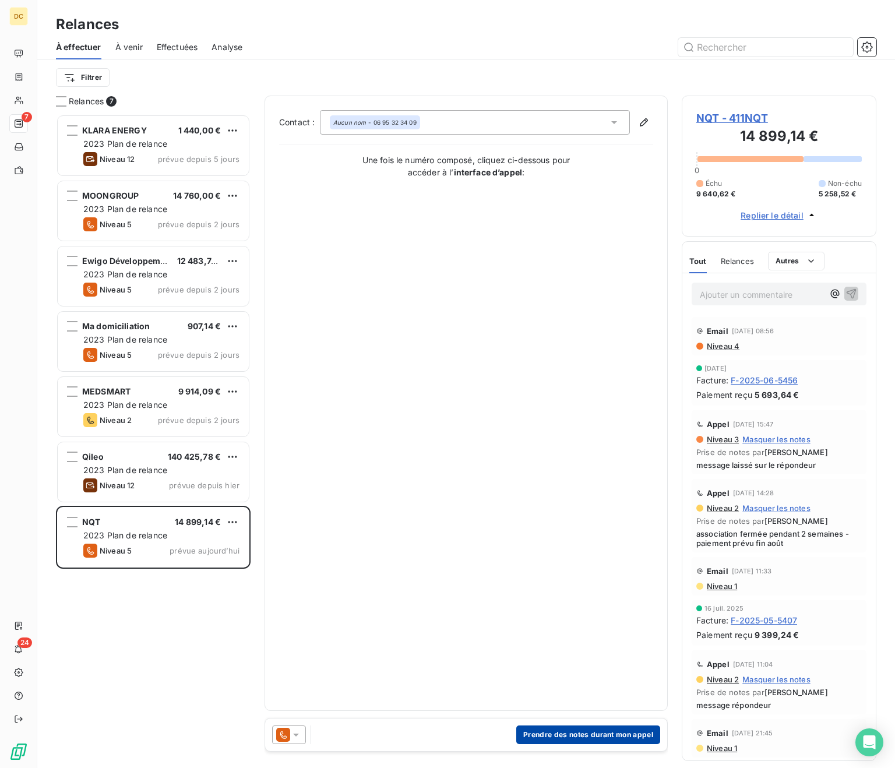
click at [586, 735] on button "Prendre des notes durant mon appel" at bounding box center [588, 734] width 144 height 19
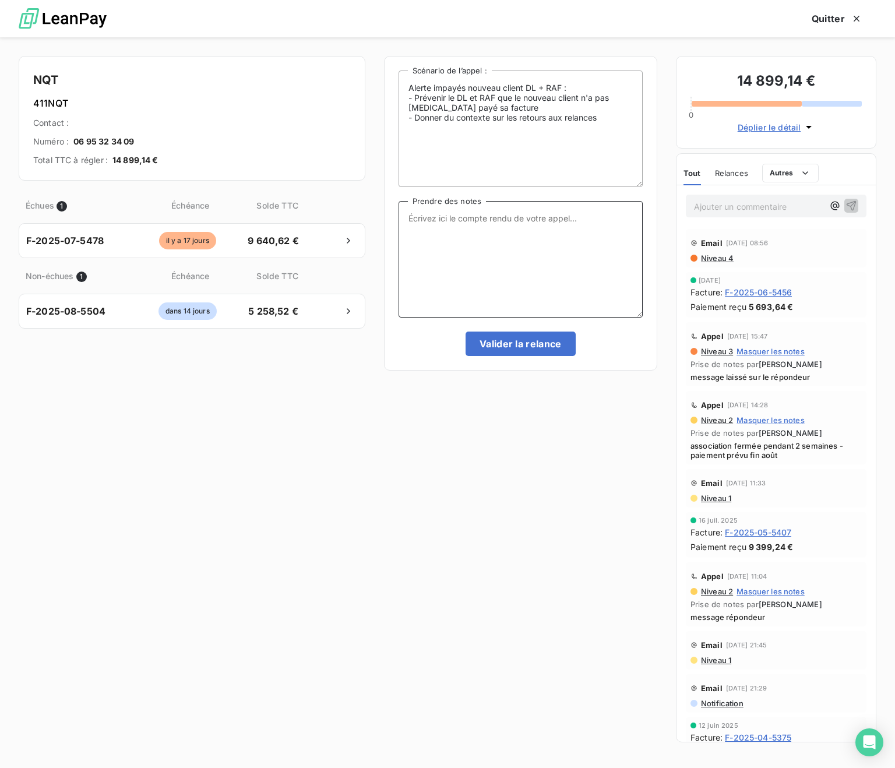
click at [461, 210] on textarea "Prendre des notes" at bounding box center [521, 259] width 244 height 117
click at [468, 238] on textarea "Prendre des notes" at bounding box center [521, 259] width 244 height 117
drag, startPoint x: 438, startPoint y: 204, endPoint x: 434, endPoint y: 216, distance: 12.3
click at [438, 206] on textarea "Prendre des notes" at bounding box center [521, 259] width 244 height 117
click at [560, 220] on textarea "voir avec [PERSON_NAME] les demandes de revision de facture" at bounding box center [521, 259] width 244 height 117
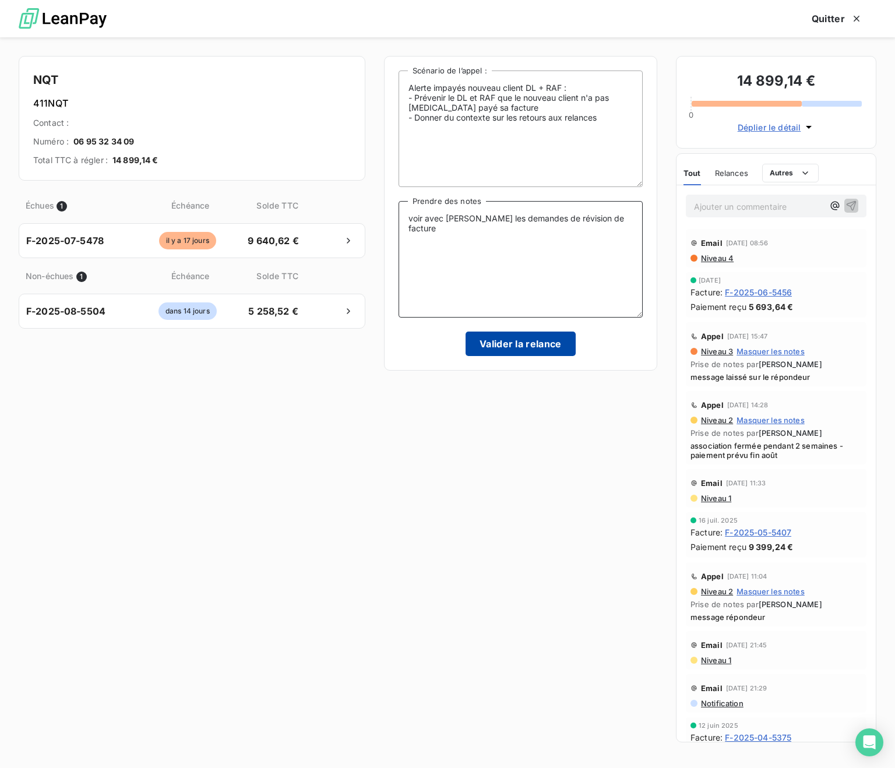
type textarea "voir avec [PERSON_NAME] les demandes de révision de facture"
click at [533, 345] on button "Valider la relance" at bounding box center [521, 344] width 110 height 24
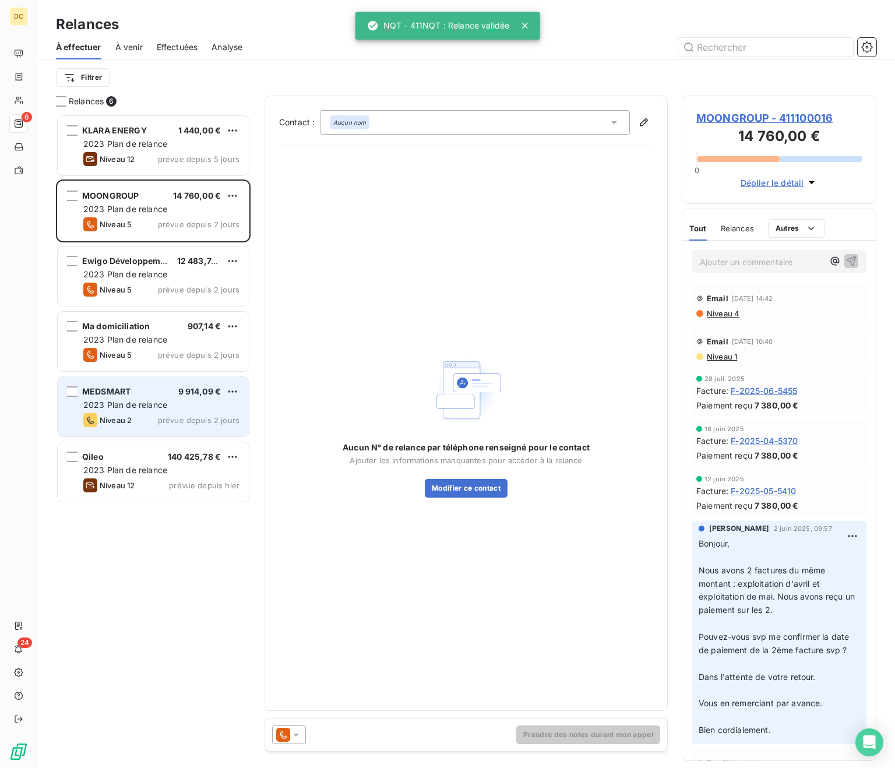
click at [170, 400] on div "2023 Plan de relance" at bounding box center [161, 405] width 156 height 12
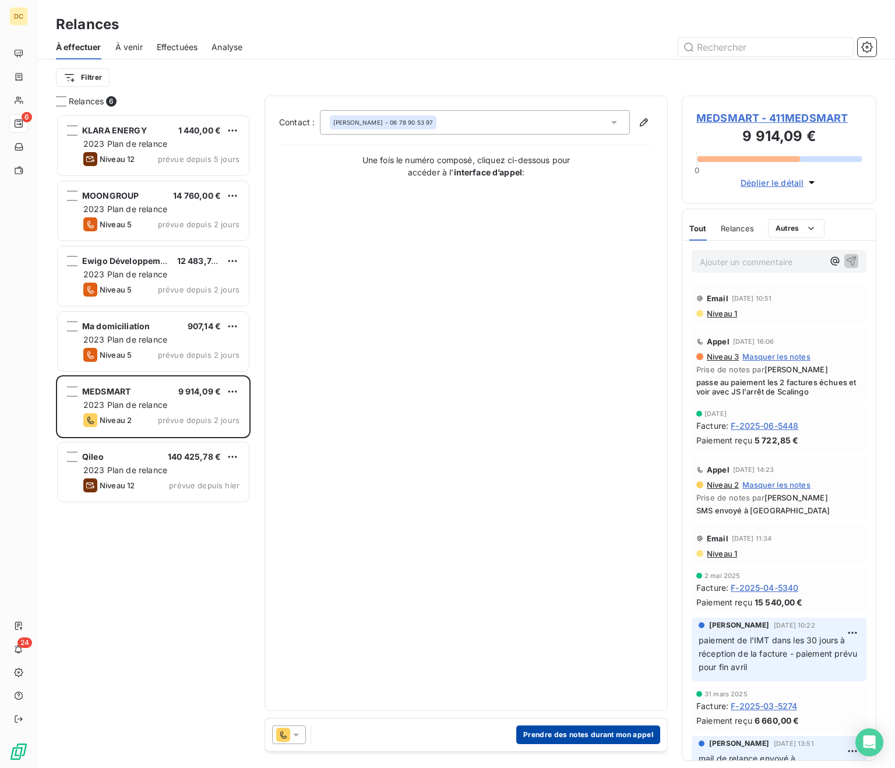
click at [593, 735] on button "Prendre des notes durant mon appel" at bounding box center [588, 734] width 144 height 19
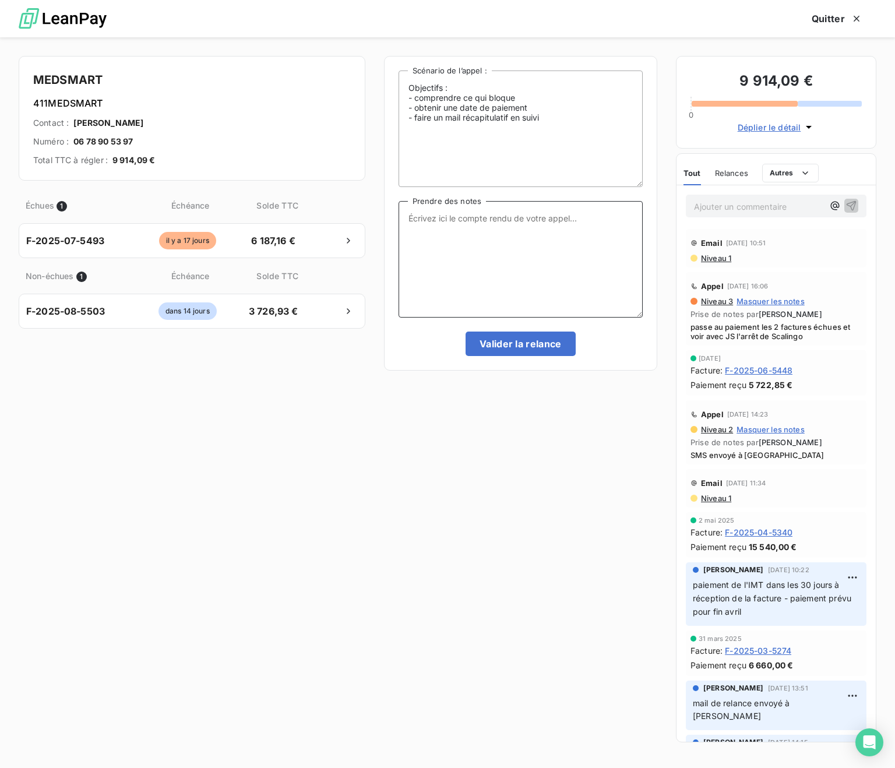
click at [458, 236] on textarea "Prendre des notes" at bounding box center [521, 259] width 244 height 117
click at [456, 231] on textarea "Prendre des notes" at bounding box center [521, 259] width 244 height 117
type textarea "sms envoyé à [GEOGRAPHIC_DATA]"
click at [499, 341] on button "Valider la relance" at bounding box center [521, 344] width 110 height 24
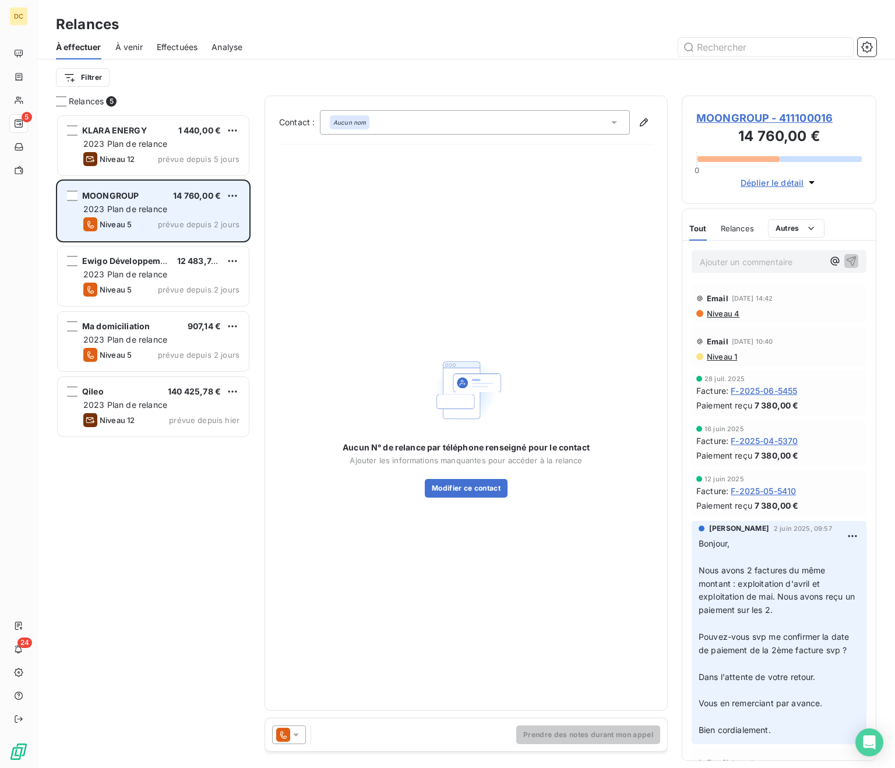
click at [149, 213] on span "2023 Plan de relance" at bounding box center [125, 209] width 84 height 10
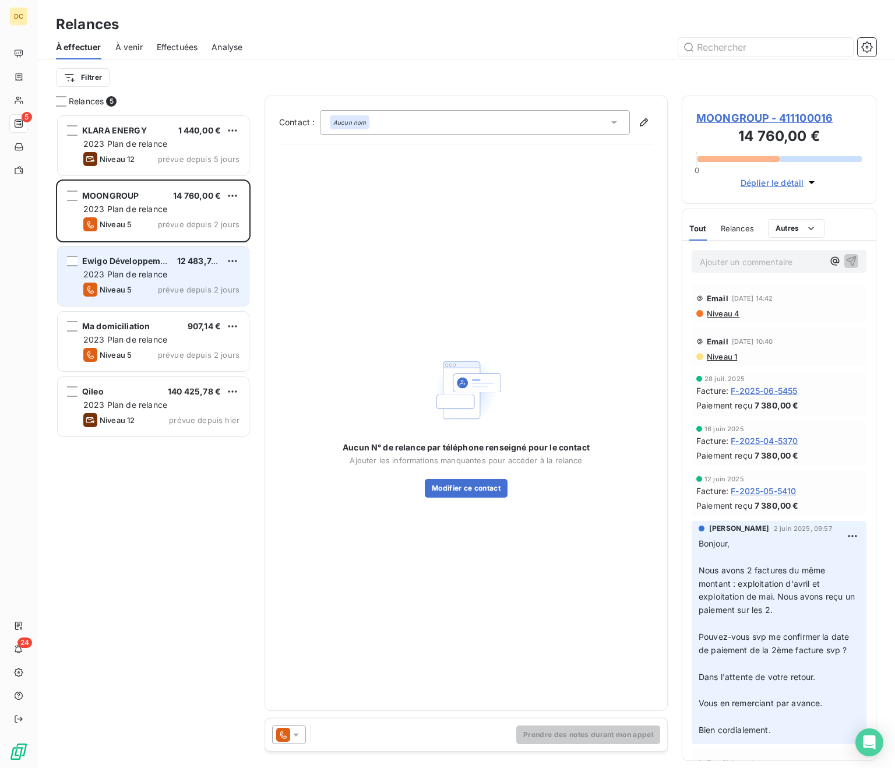
click at [147, 273] on span "2023 Plan de relance" at bounding box center [125, 274] width 84 height 10
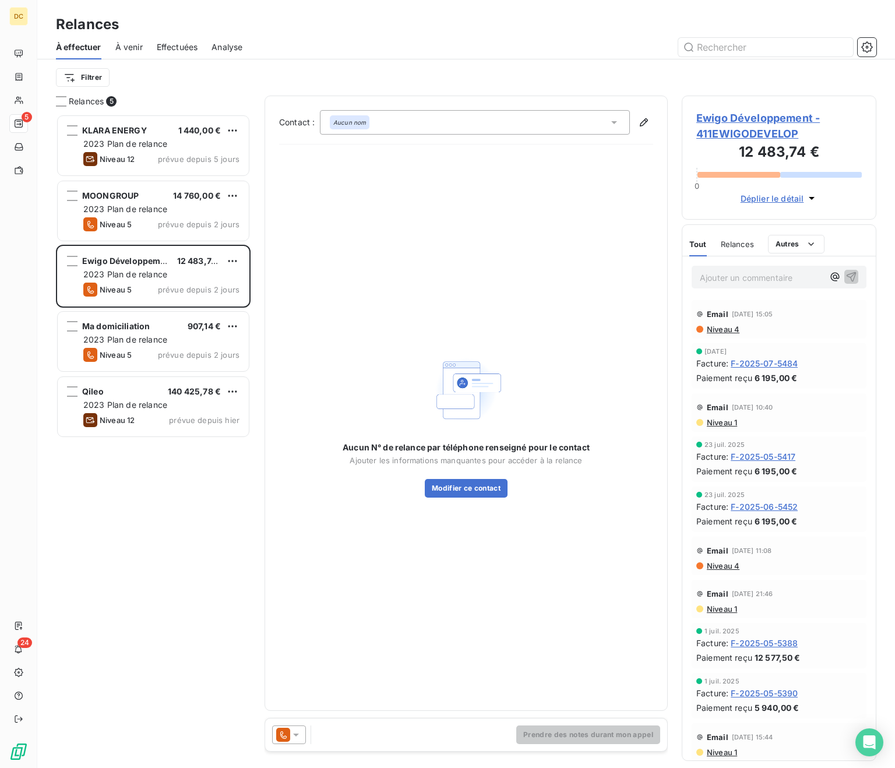
click at [454, 115] on div "Aucun nom" at bounding box center [475, 122] width 310 height 24
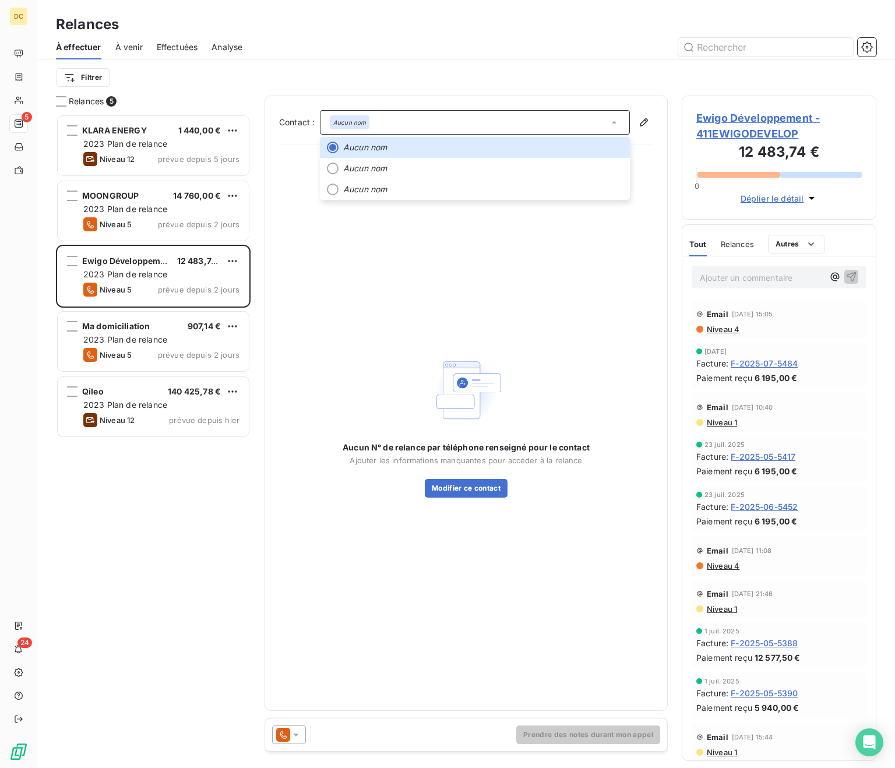
click at [383, 276] on div "Aucun N° de relance par téléphone renseigné pour le contact Ajouter les informa…" at bounding box center [466, 425] width 374 height 542
